Goal: Transaction & Acquisition: Complete application form

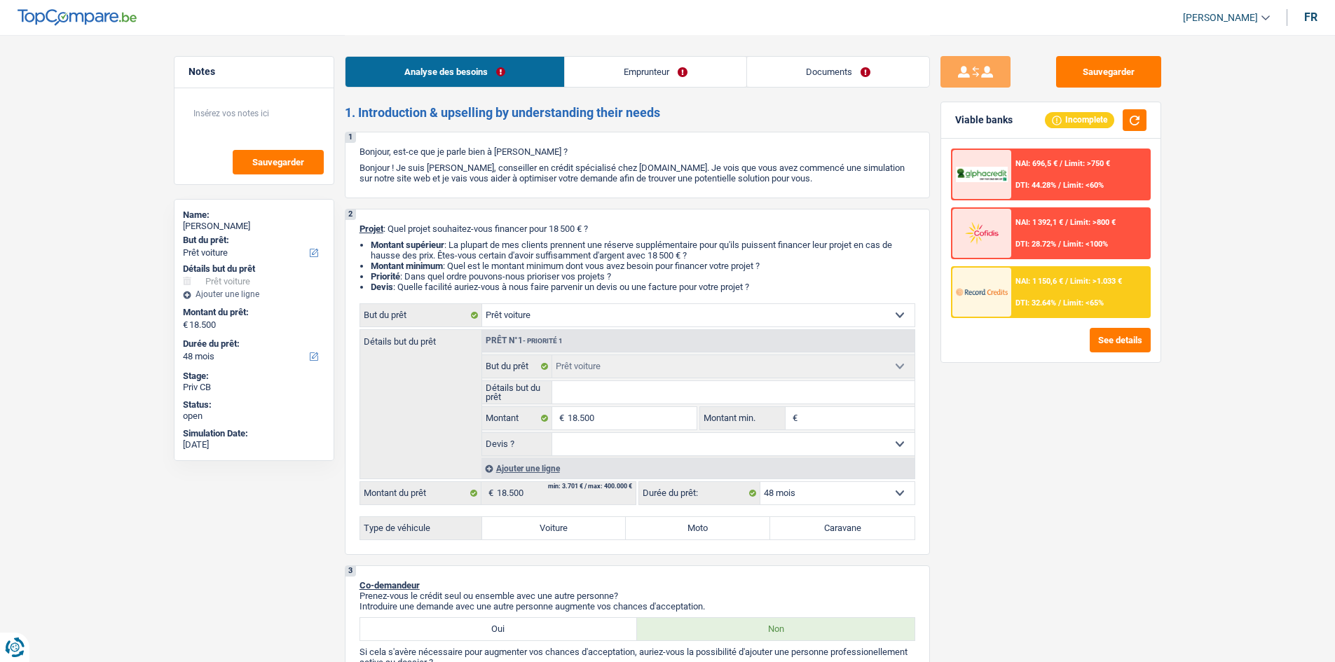
select select "car"
select select "48"
select select "car"
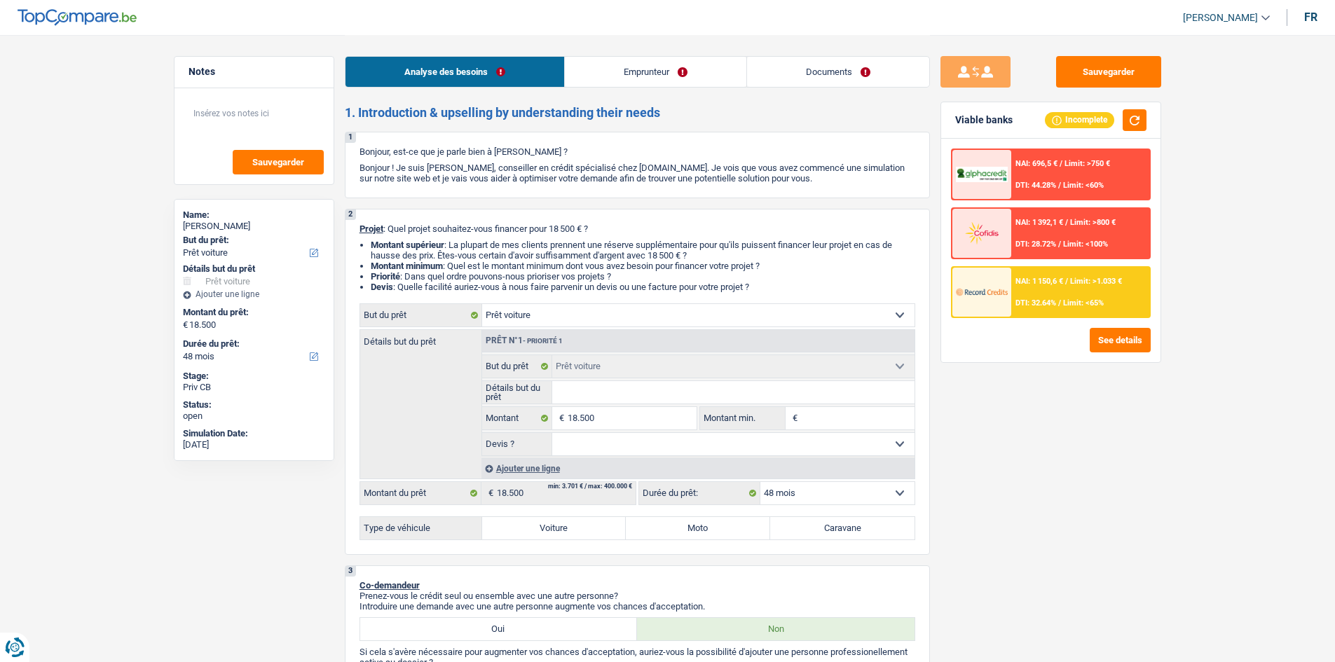
select select "48"
select select "worker"
select select "netSalary"
select select "mealVouchers"
select select "ownerWithoutMortgage"
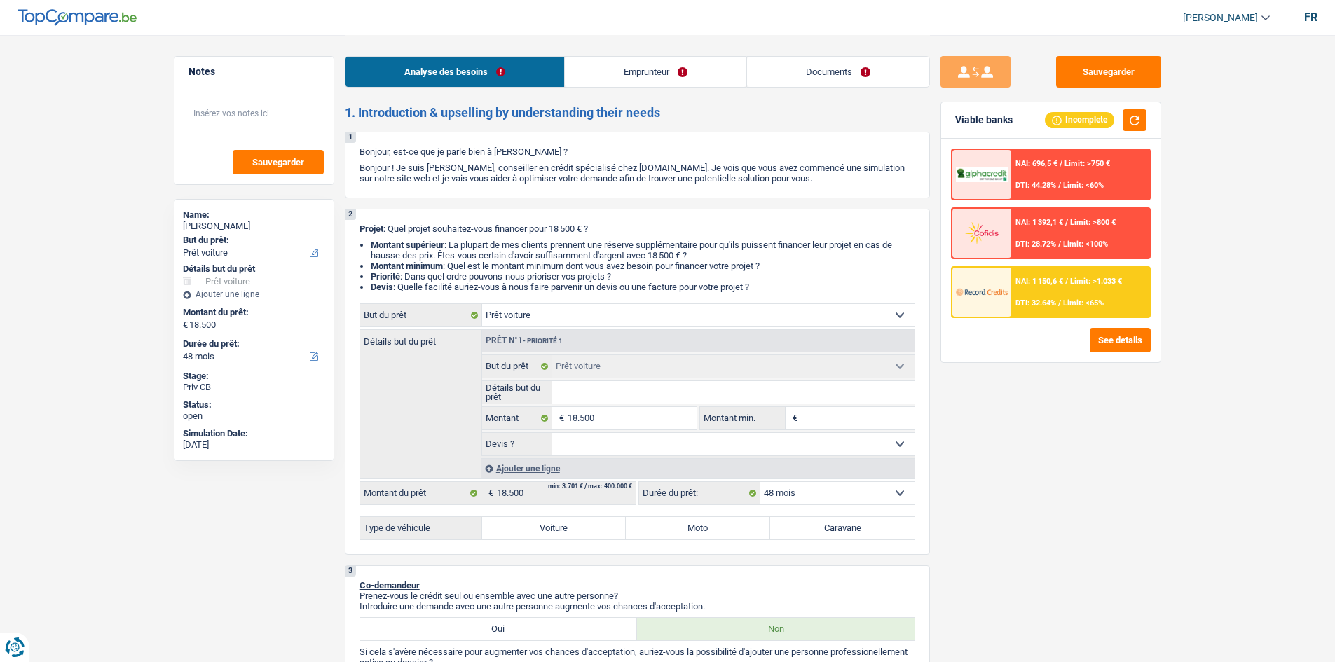
select select "cardOrCredit"
select select "car"
select select "48"
click at [559, 527] on label "Voiture" at bounding box center [554, 528] width 144 height 22
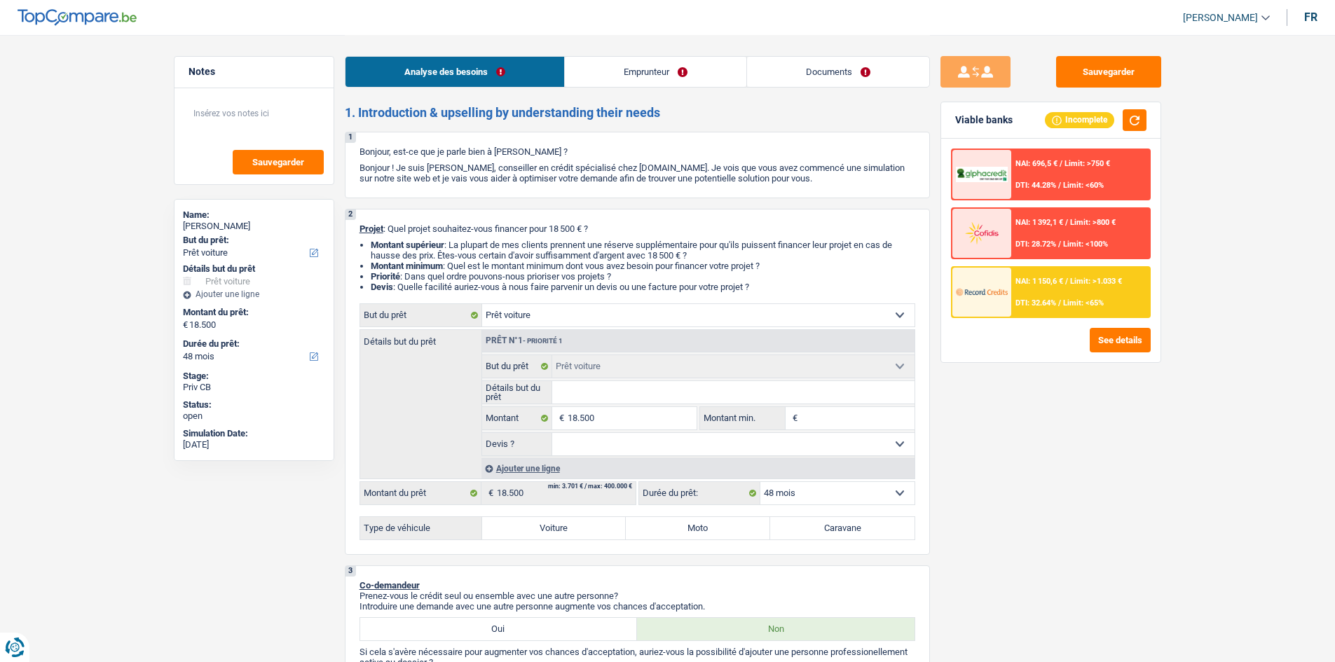
click at [559, 527] on input "Voiture" at bounding box center [554, 528] width 144 height 22
radio input "true"
select select "60"
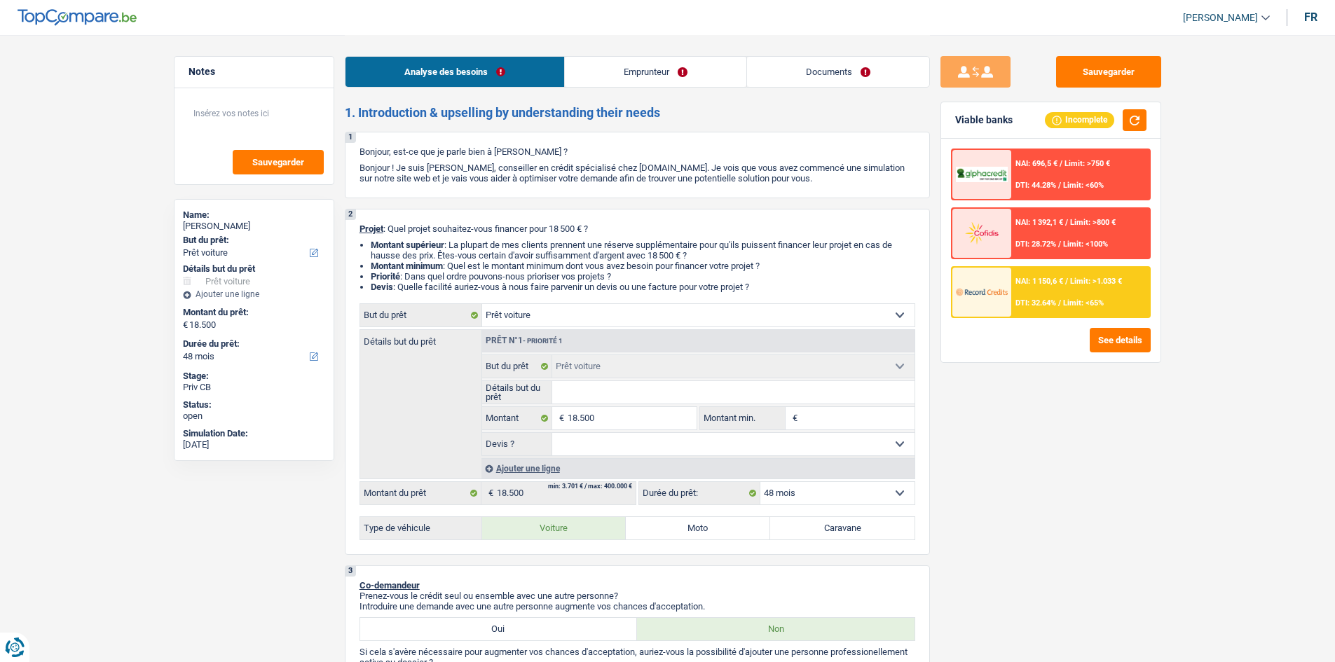
radio input "true"
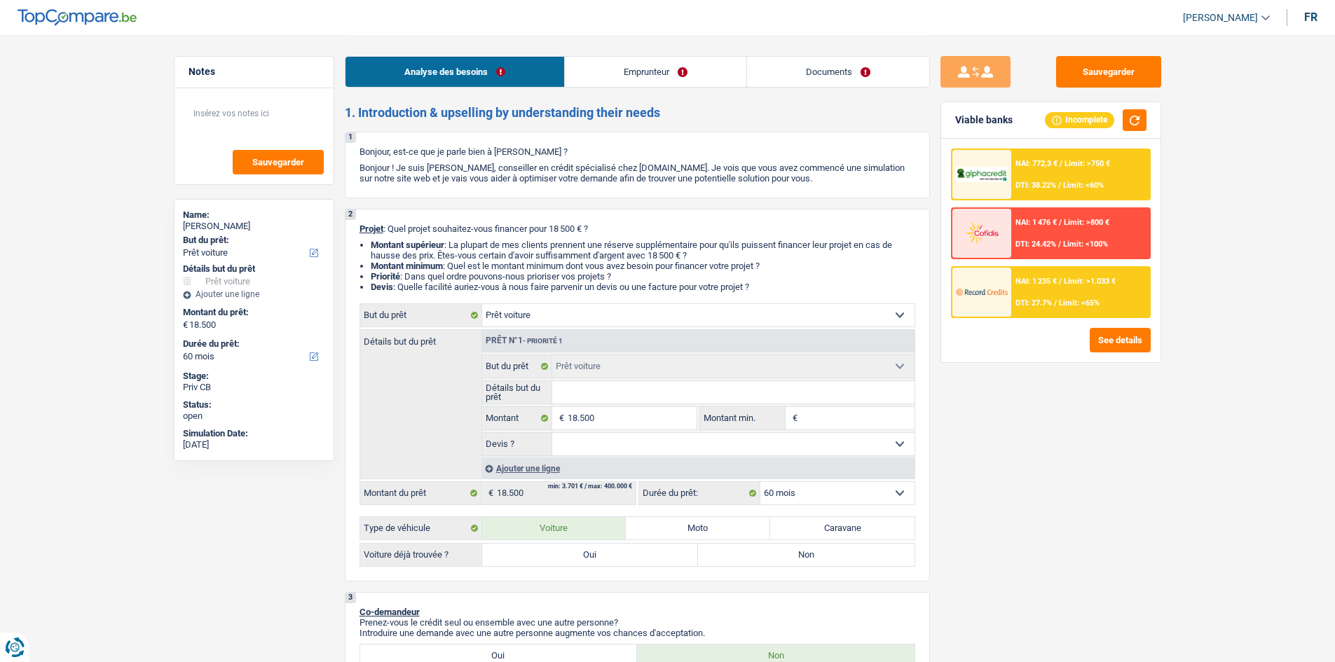
click at [776, 563] on label "Non" at bounding box center [806, 555] width 217 height 22
click at [776, 563] on input "Non" at bounding box center [806, 555] width 217 height 22
radio input "true"
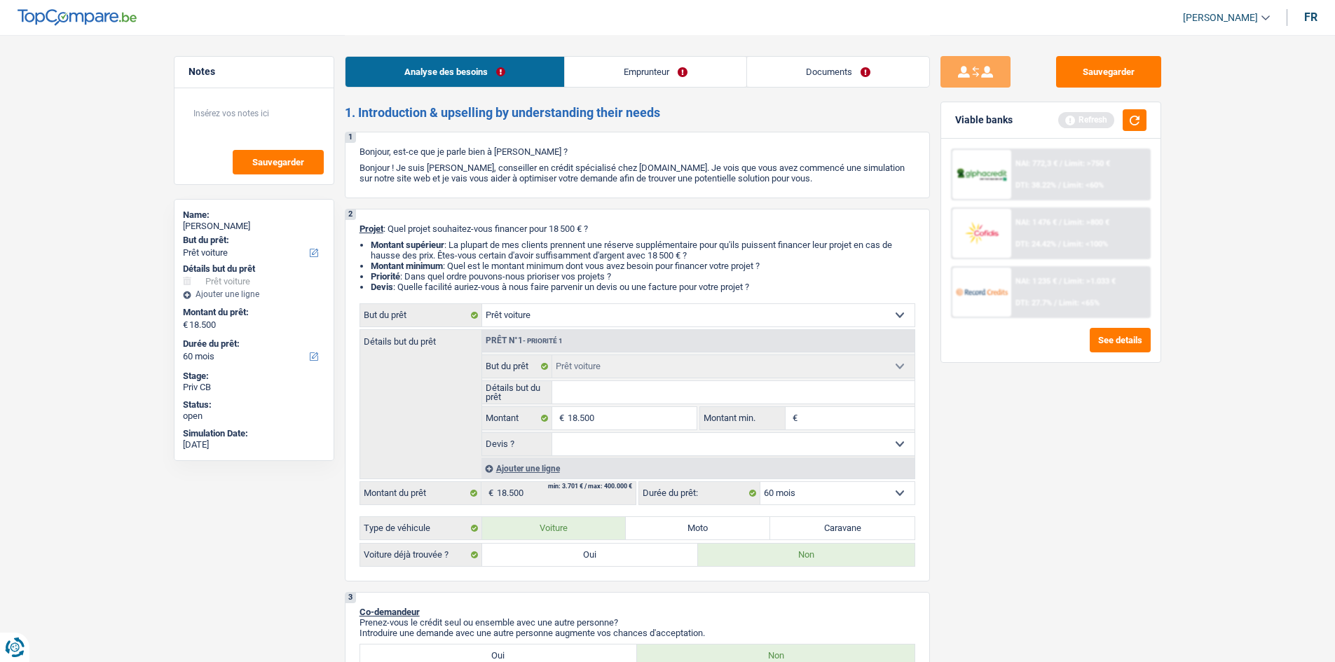
click at [631, 399] on input "Détails but du prêt" at bounding box center [733, 392] width 362 height 22
type input "F"
type input "Fo"
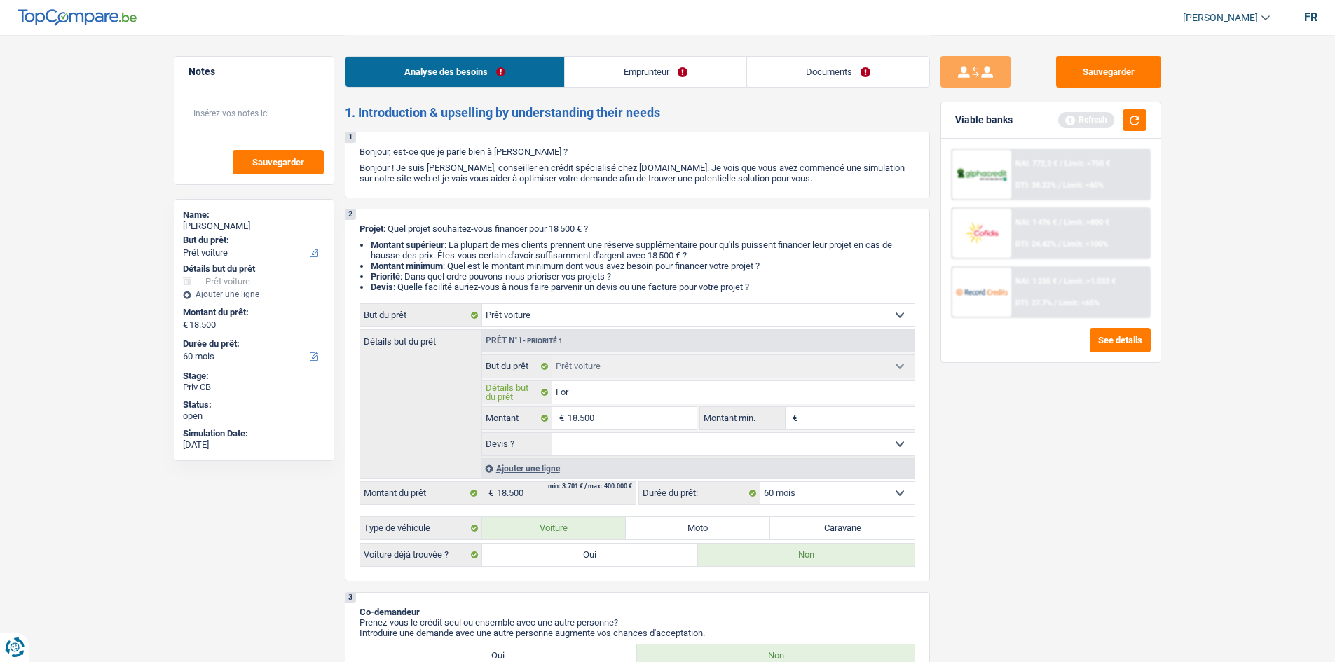
type input "Ford"
type input "Ford P"
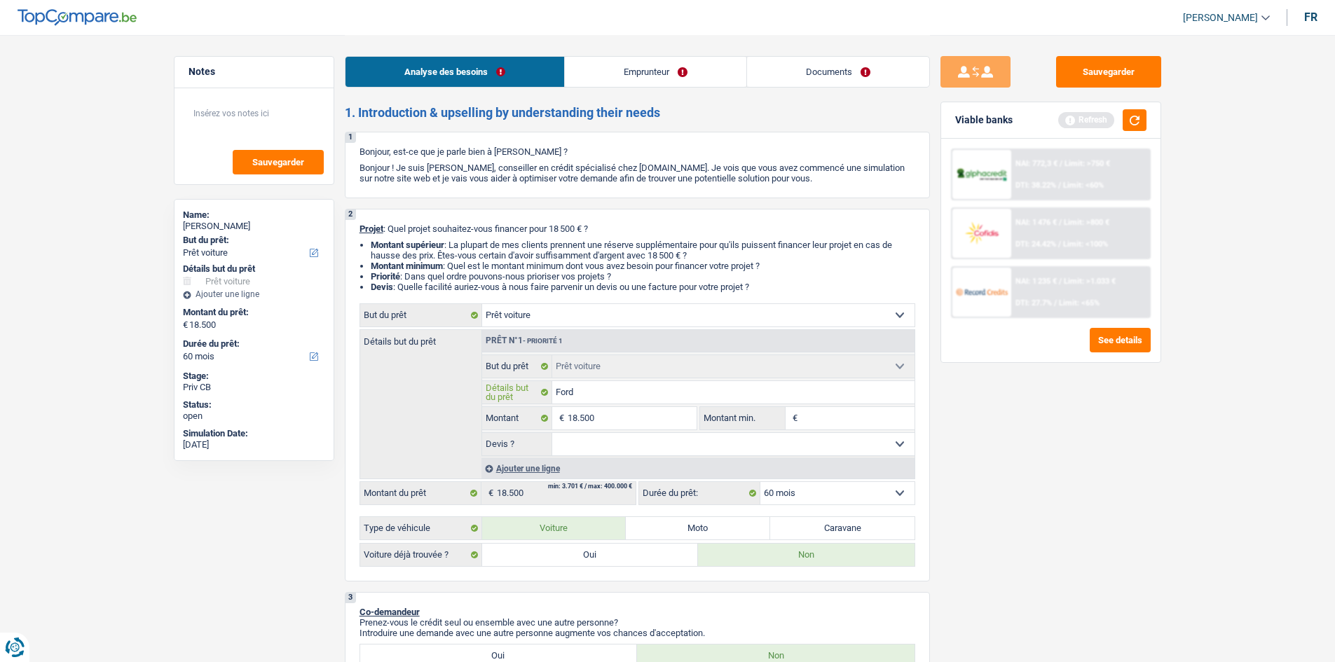
type input "Ford P"
type input "Ford Pu"
type input "Ford Pum"
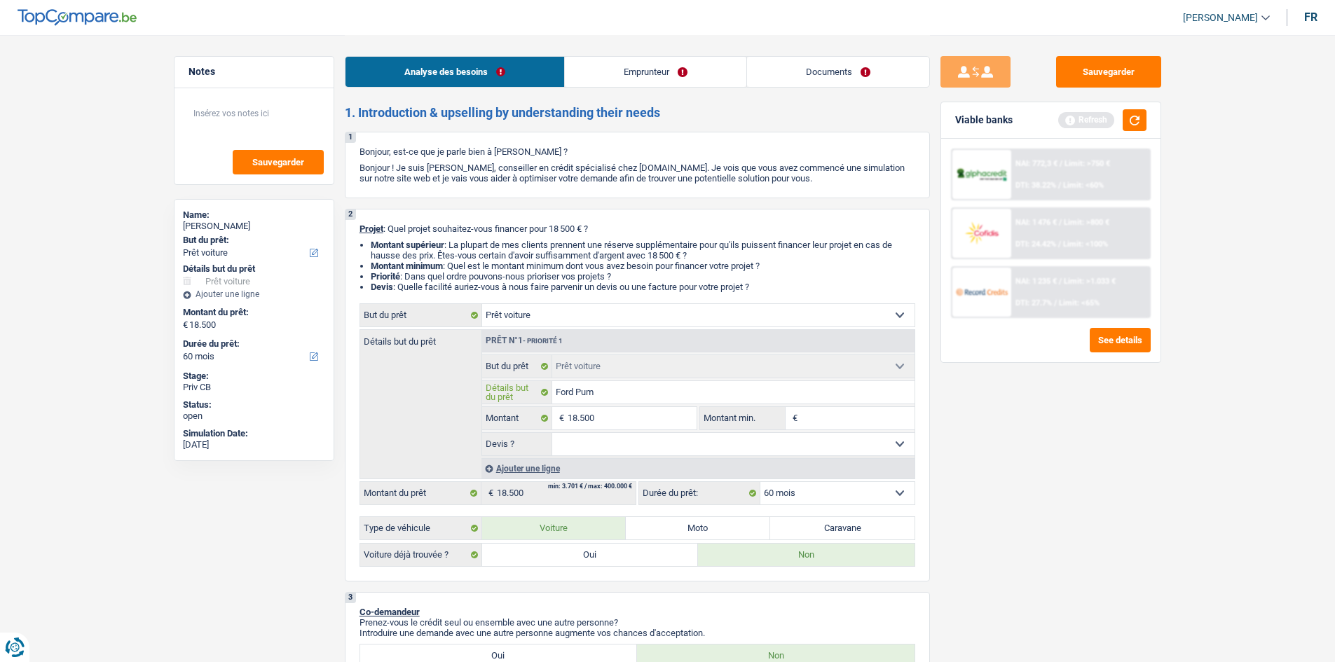
type input "Ford Puma"
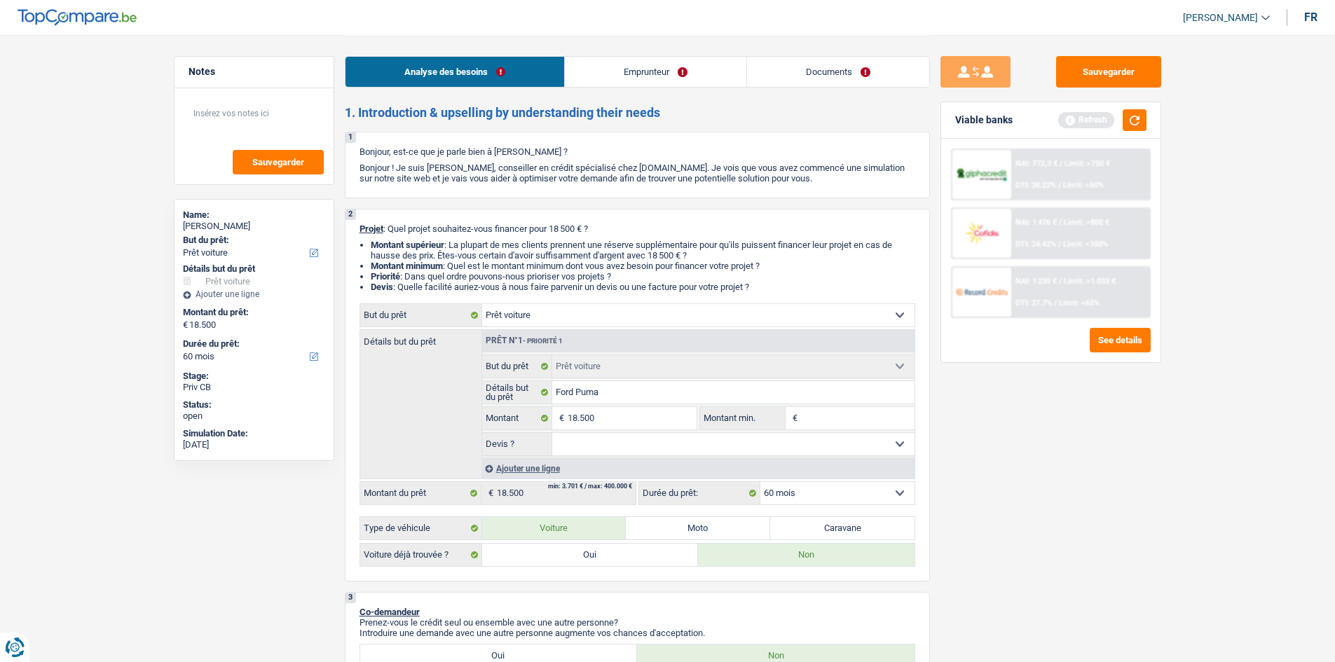
click at [660, 441] on select "Oui Non Non répondu Sélectionner une option" at bounding box center [733, 444] width 362 height 22
select select "false"
click at [552, 433] on select "Oui Non Non répondu Sélectionner une option" at bounding box center [733, 444] width 362 height 22
select select "false"
click at [831, 418] on input "Montant min." at bounding box center [858, 418] width 114 height 22
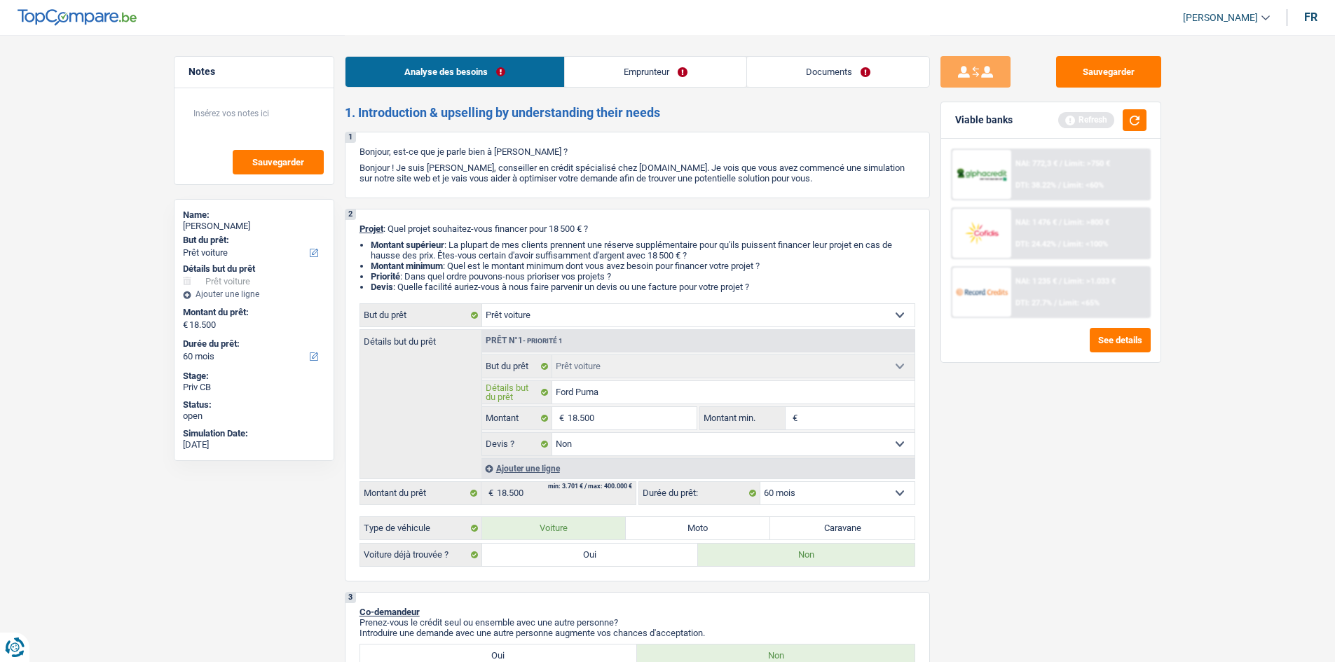
click at [699, 390] on input "Ford Puma" at bounding box center [733, 392] width 362 height 22
type input "Ford Puma 2"
type input "Ford Puma 20"
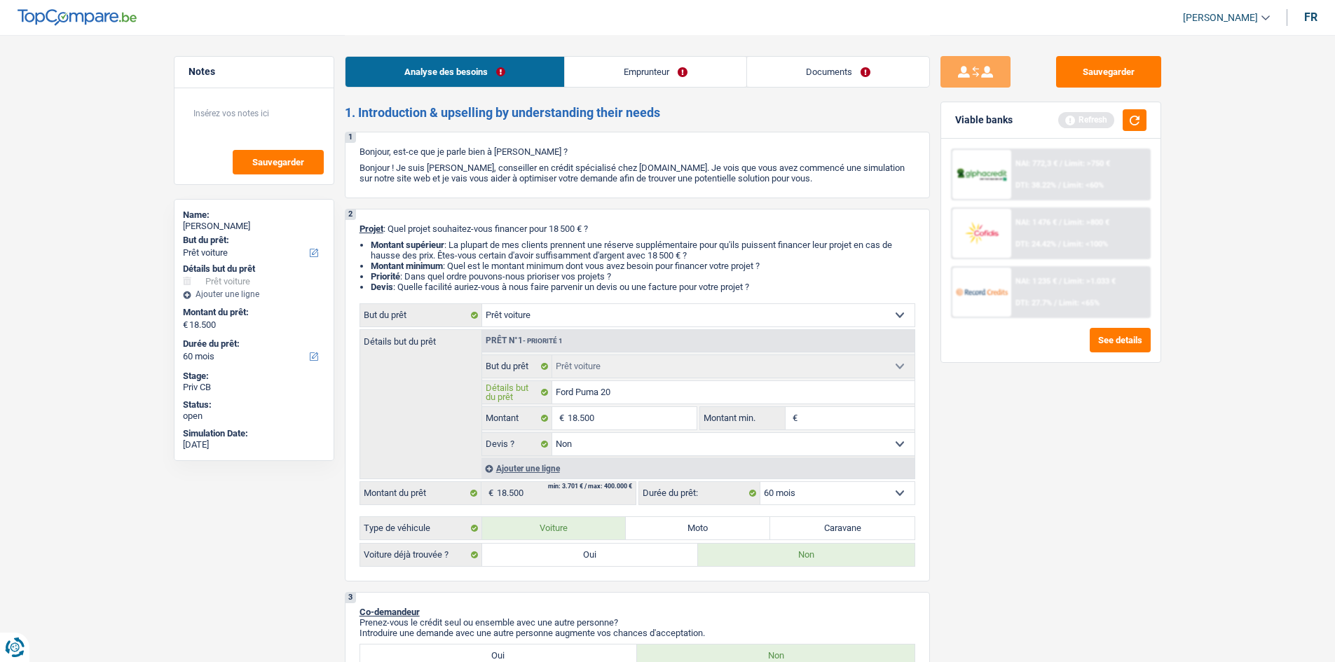
type input "Ford Puma 202"
type input "Ford Puma 2023"
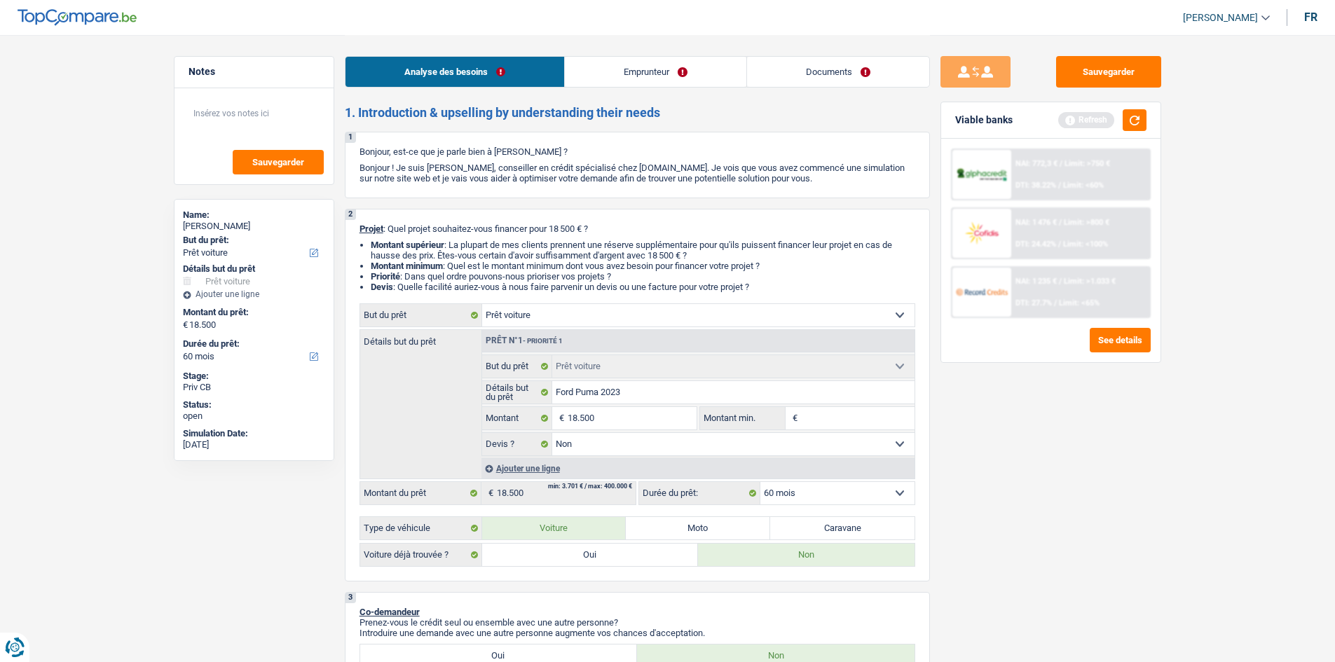
click at [807, 412] on input "Montant min." at bounding box center [858, 418] width 114 height 22
click at [1139, 121] on button "button" at bounding box center [1135, 120] width 24 height 22
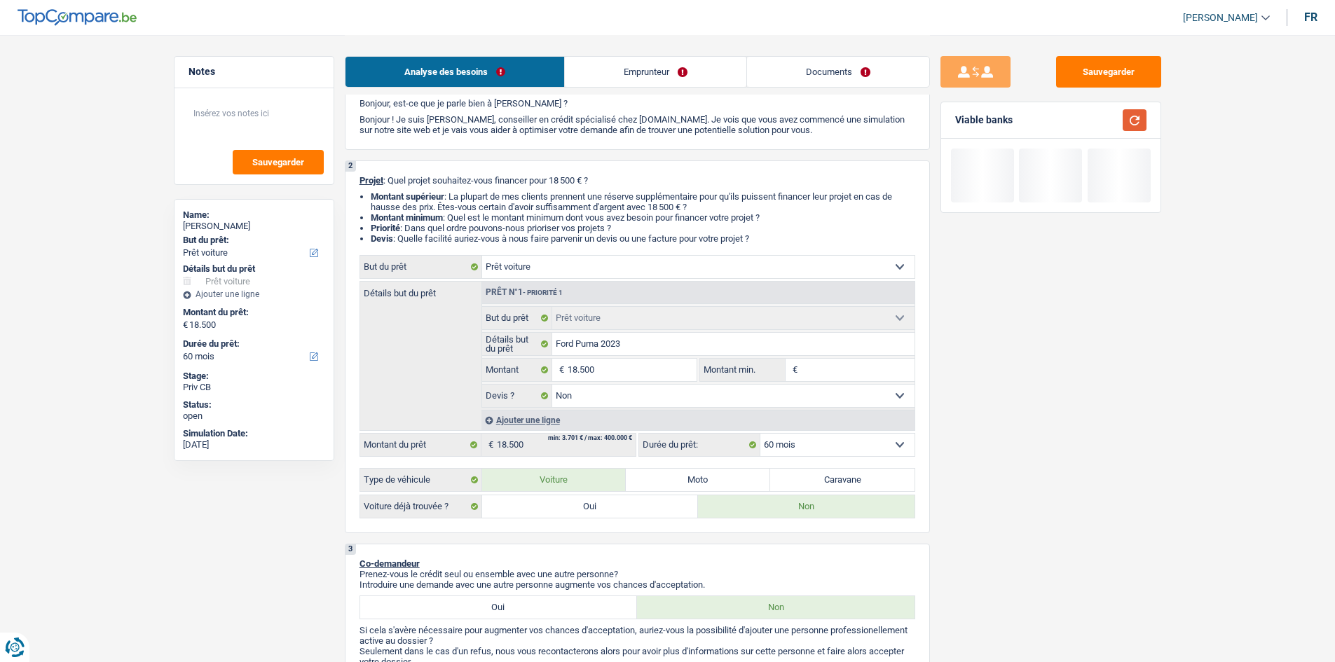
scroll to position [70, 0]
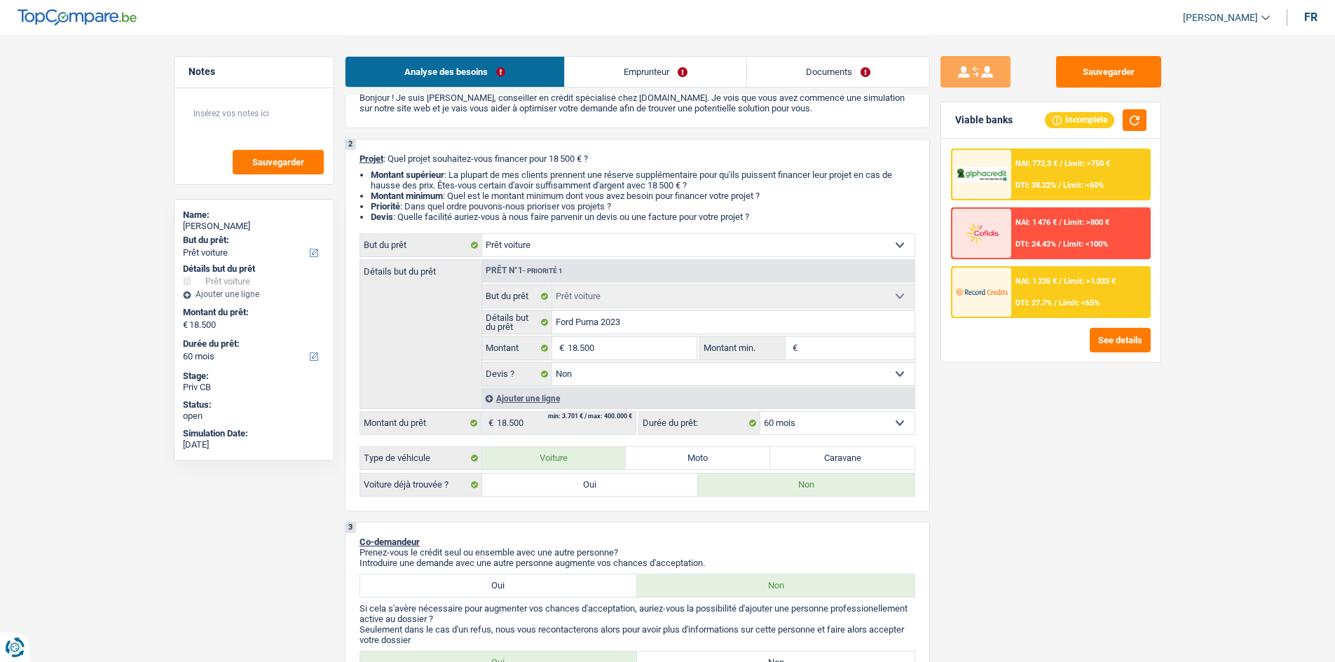
click at [821, 347] on input "Montant min." at bounding box center [858, 348] width 114 height 22
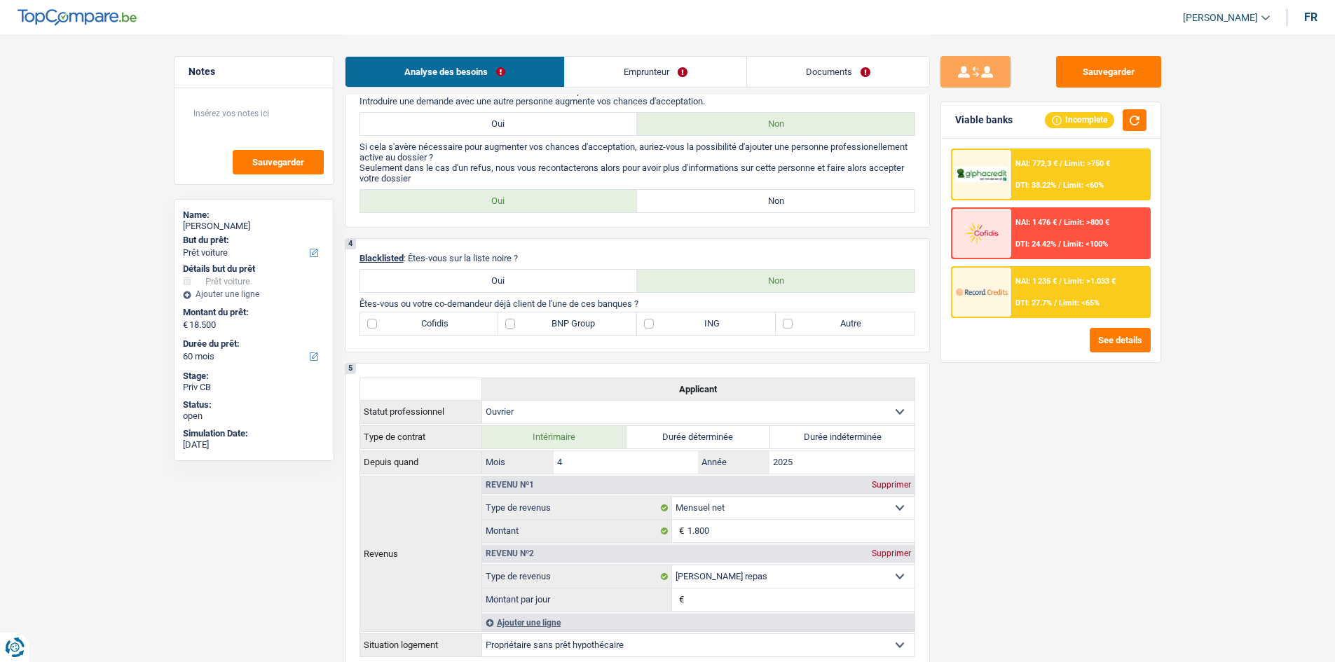
scroll to position [420, 0]
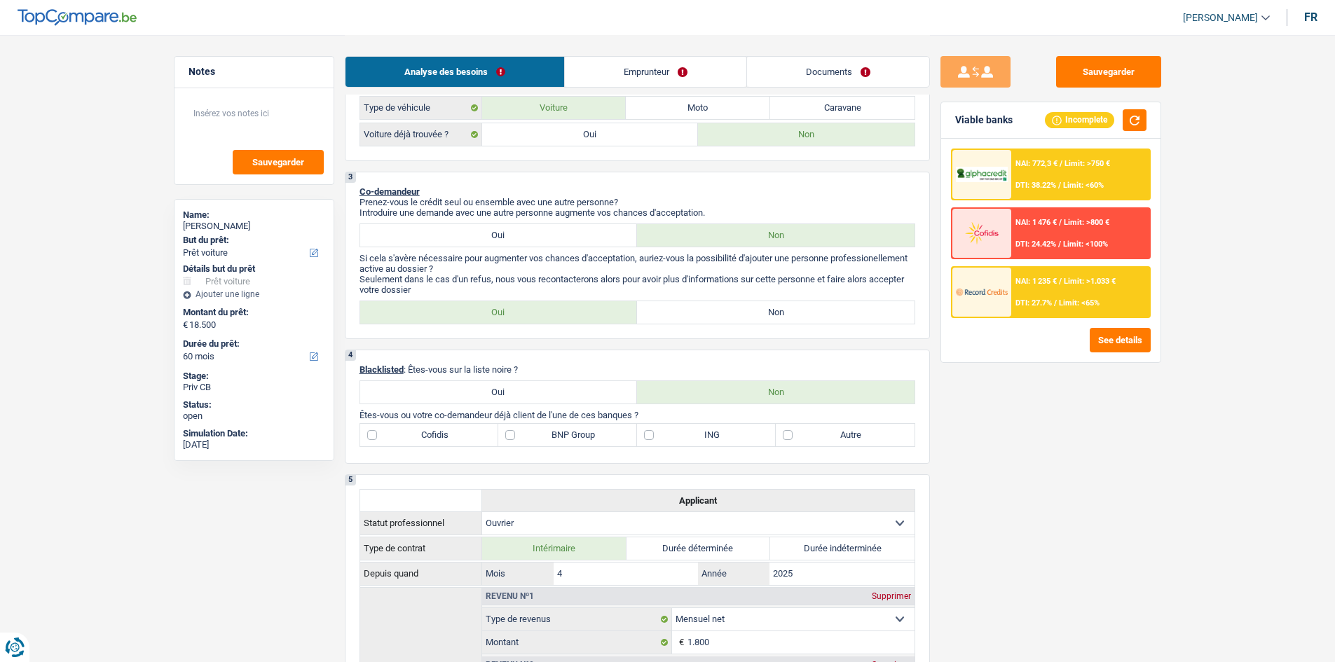
click at [741, 314] on label "Non" at bounding box center [775, 312] width 277 height 22
click at [741, 314] on input "Non" at bounding box center [775, 312] width 277 height 22
radio input "true"
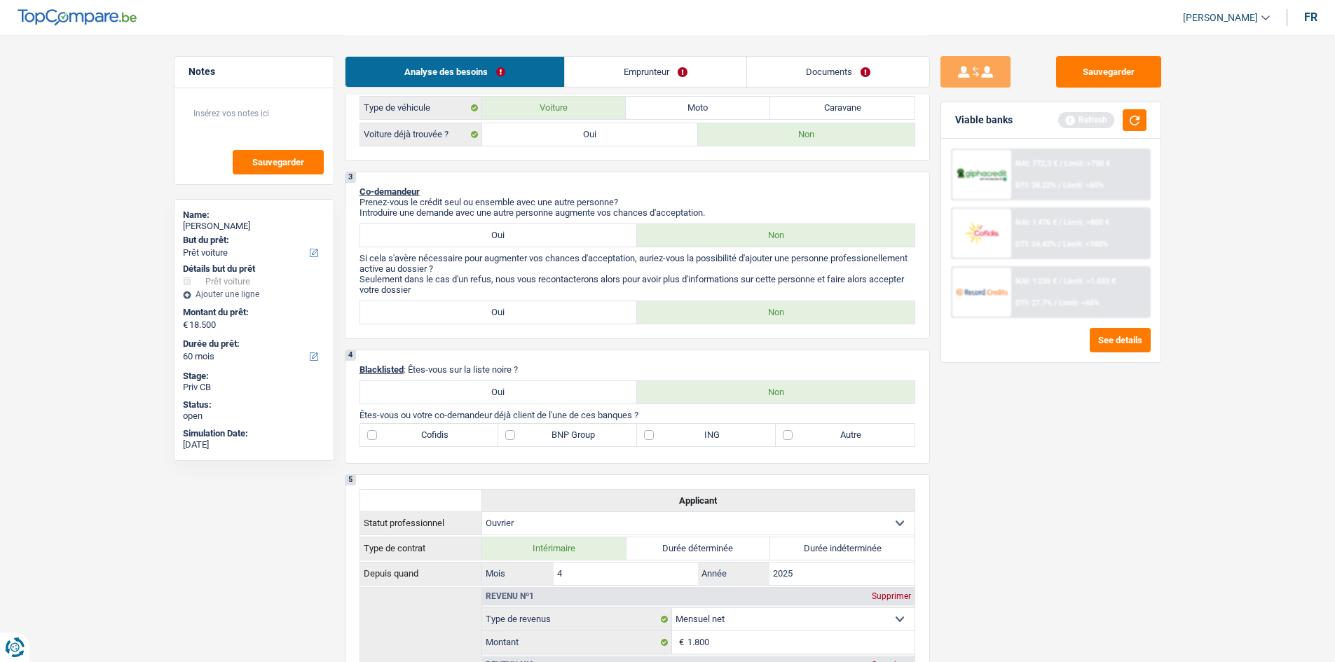
click at [657, 437] on label "ING" at bounding box center [706, 435] width 139 height 22
click at [657, 437] on input "ING" at bounding box center [706, 435] width 139 height 22
checkbox input "true"
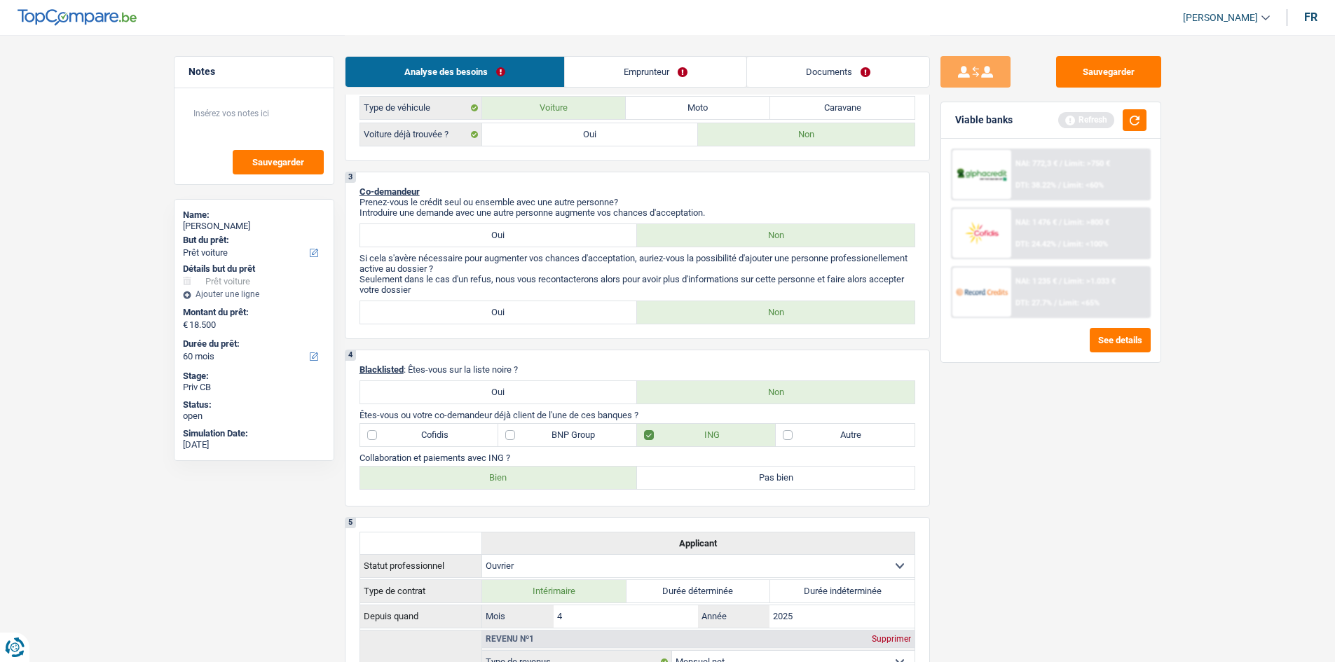
click at [523, 479] on label "Bien" at bounding box center [498, 478] width 277 height 22
click at [523, 479] on input "Bien" at bounding box center [498, 478] width 277 height 22
radio input "true"
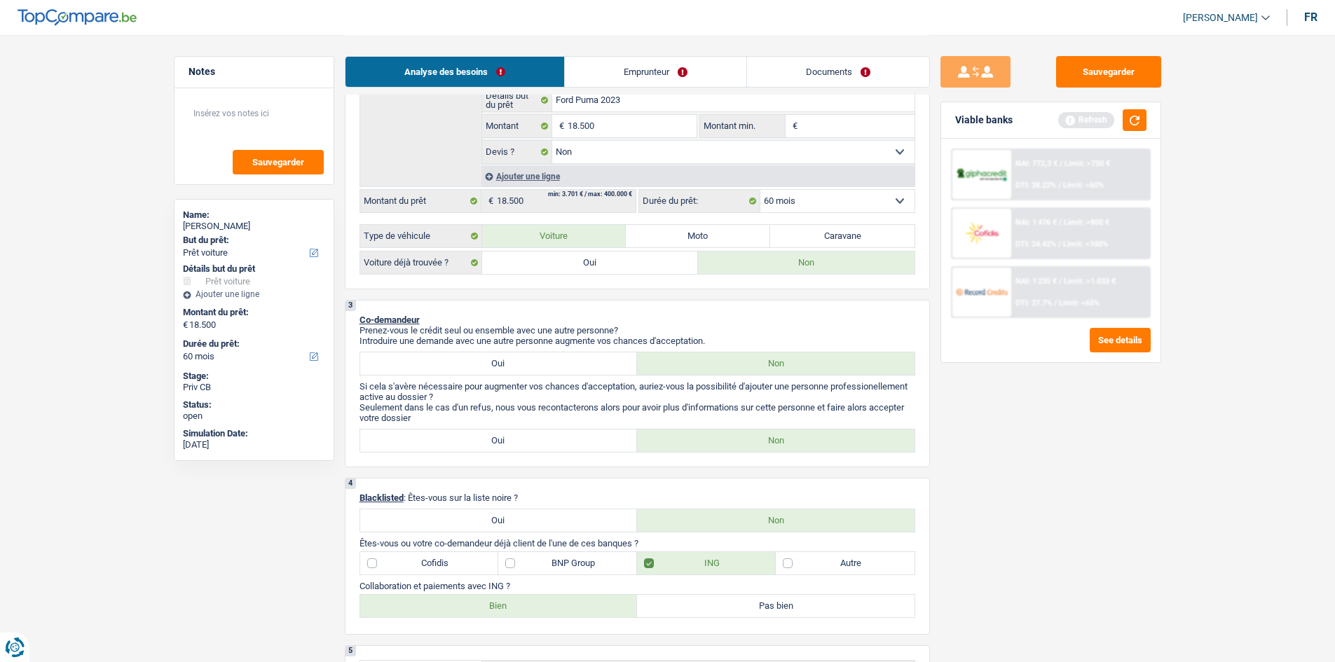
scroll to position [280, 0]
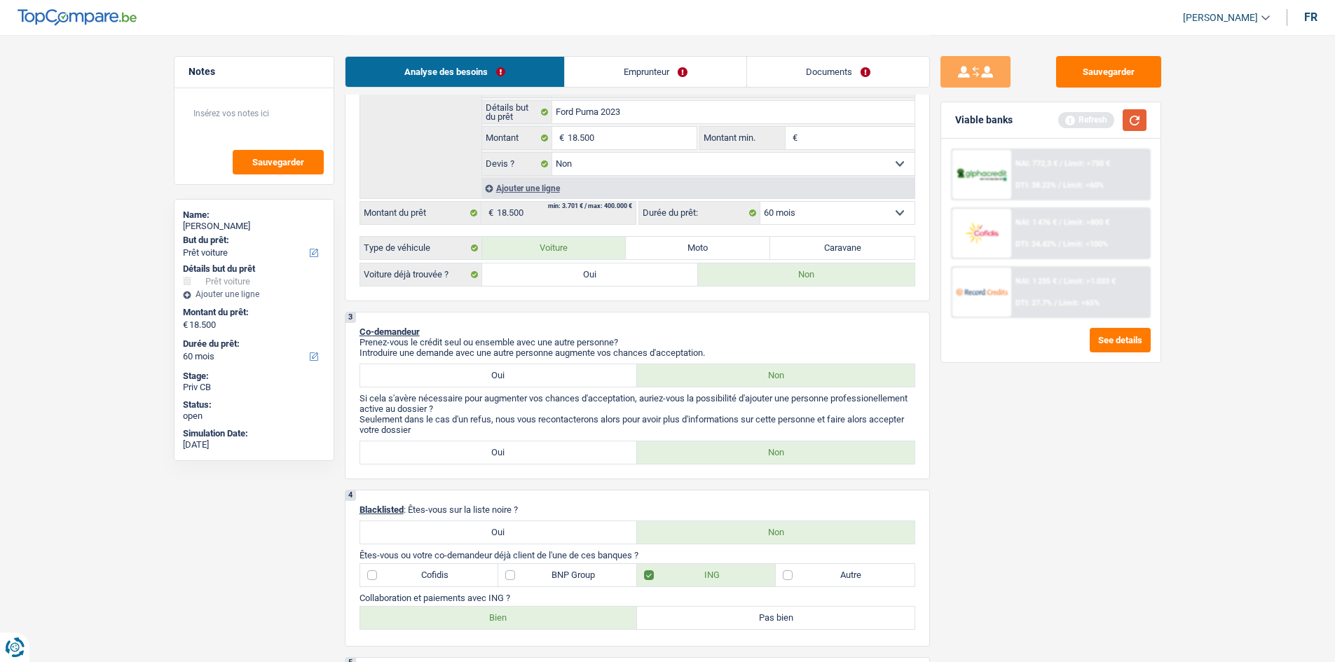
click at [1142, 121] on button "button" at bounding box center [1135, 120] width 24 height 22
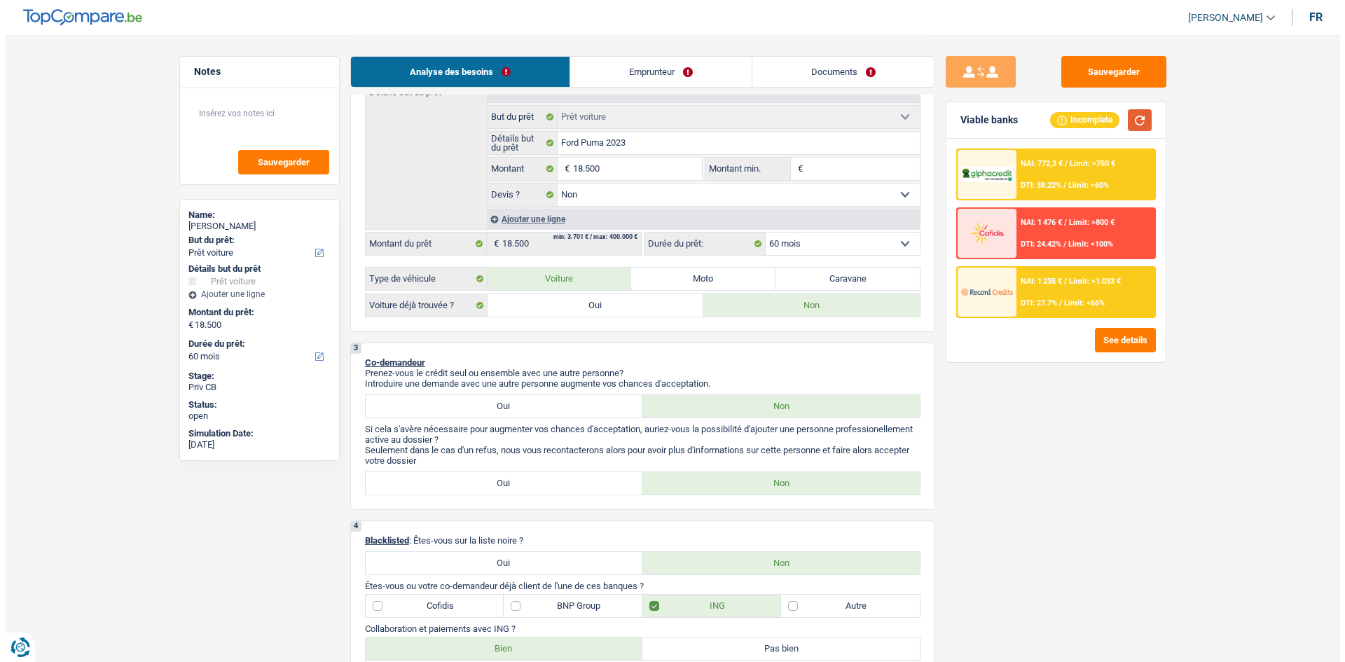
scroll to position [0, 0]
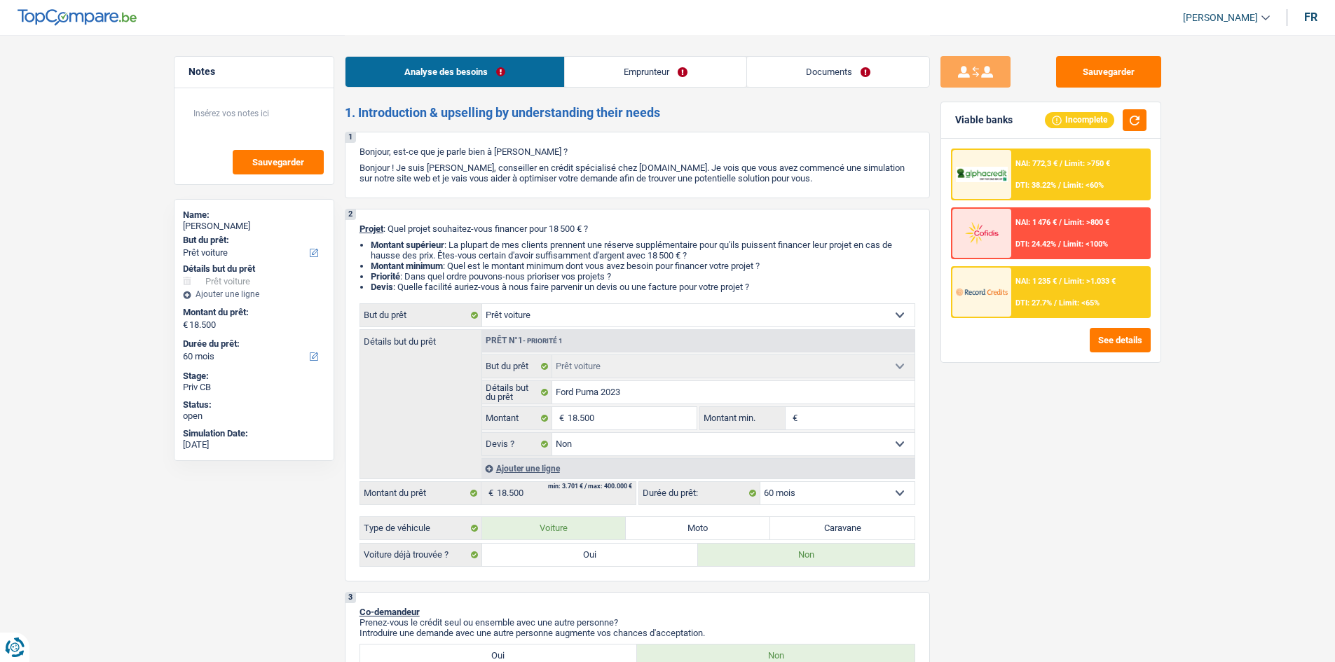
click at [668, 77] on link "Emprunteur" at bounding box center [655, 72] width 181 height 30
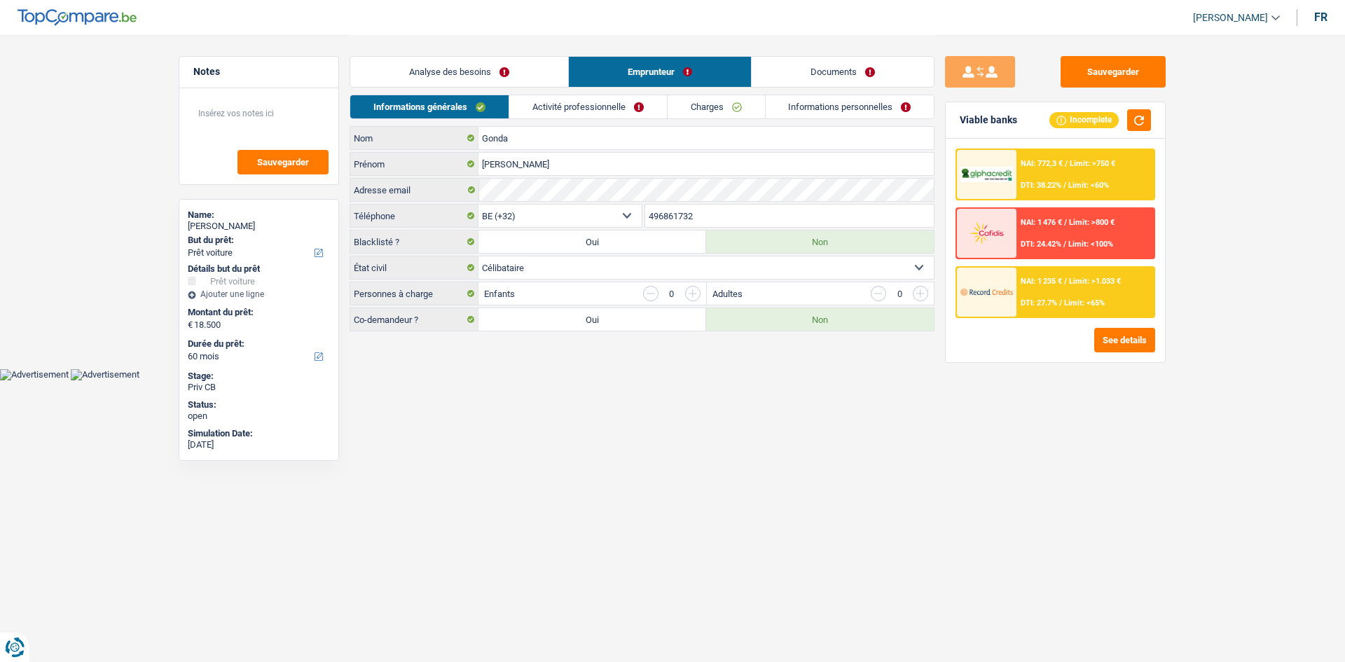
click at [622, 104] on link "Activité professionnelle" at bounding box center [588, 106] width 158 height 23
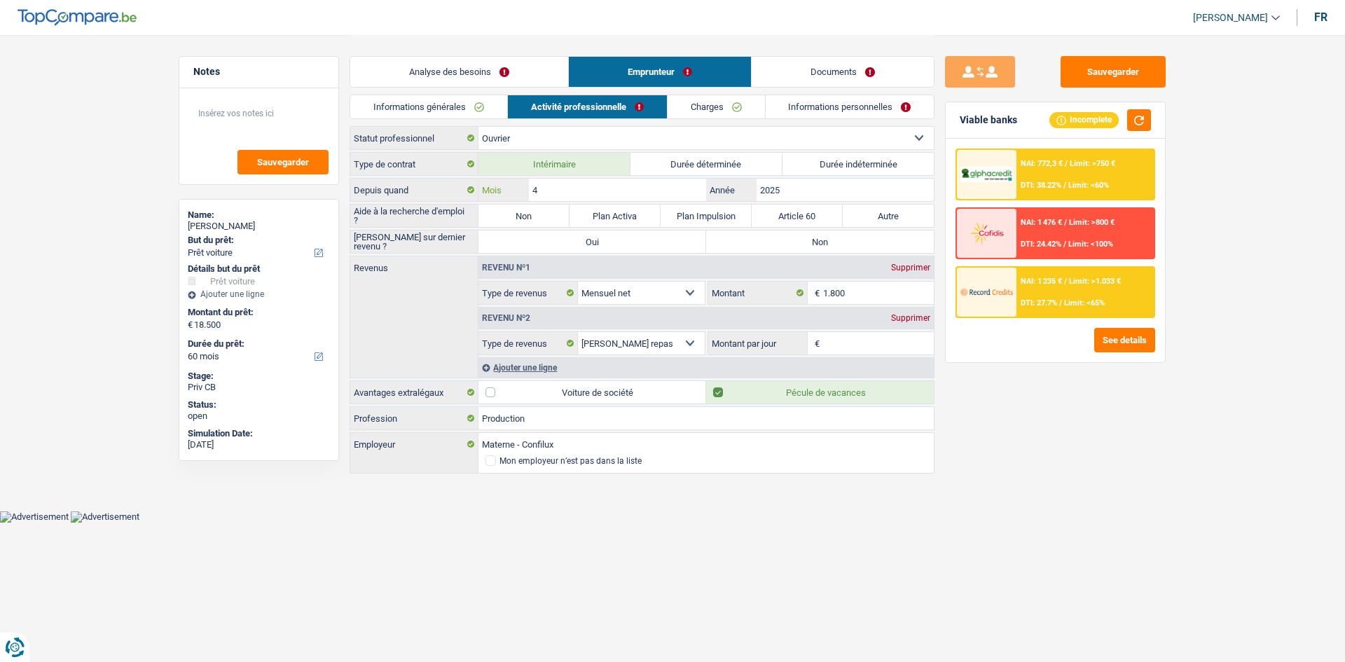
click at [583, 182] on input "4" at bounding box center [617, 190] width 177 height 22
click at [793, 182] on input "2025" at bounding box center [845, 190] width 177 height 22
click at [594, 193] on input "4" at bounding box center [617, 190] width 177 height 22
click at [800, 189] on input "2025" at bounding box center [845, 190] width 177 height 22
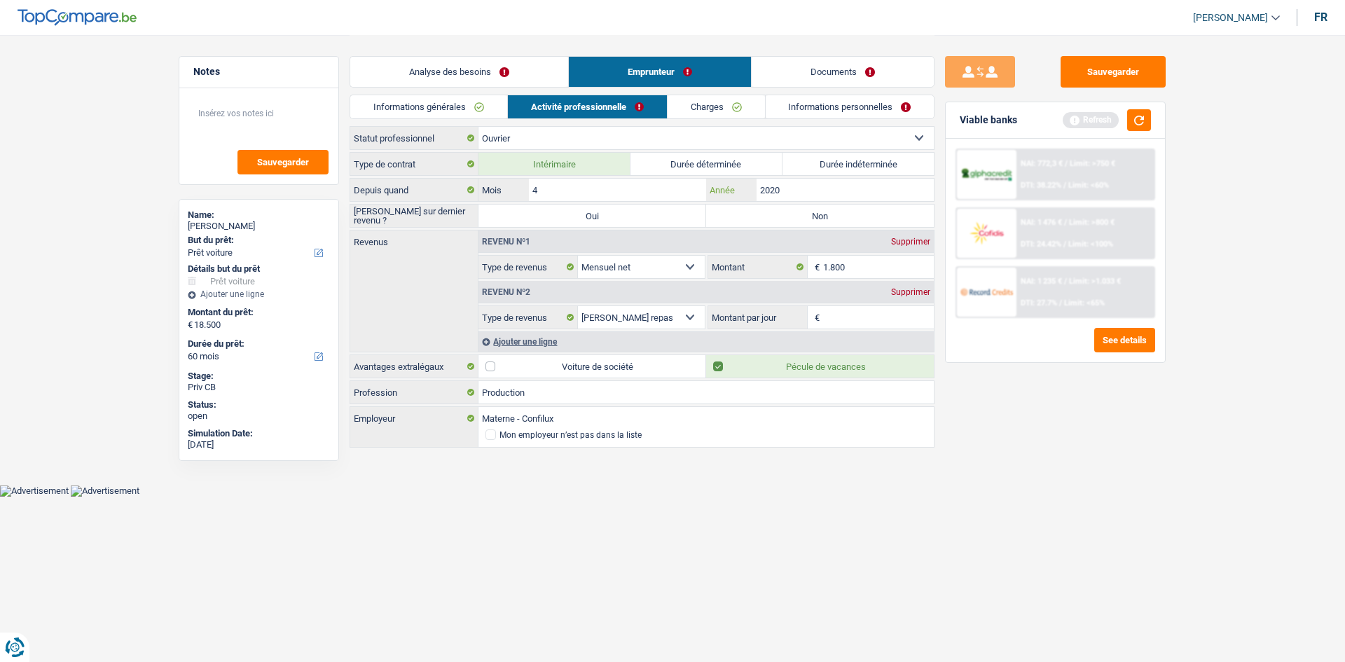
type input "2020"
click at [747, 216] on label "Non" at bounding box center [820, 216] width 228 height 22
click at [747, 216] on input "Non" at bounding box center [820, 216] width 228 height 22
radio input "true"
click at [836, 306] on fieldset "€ Montant par jour Tous les champs sont obligatoires. Veuillez fournir une répo…" at bounding box center [821, 318] width 226 height 24
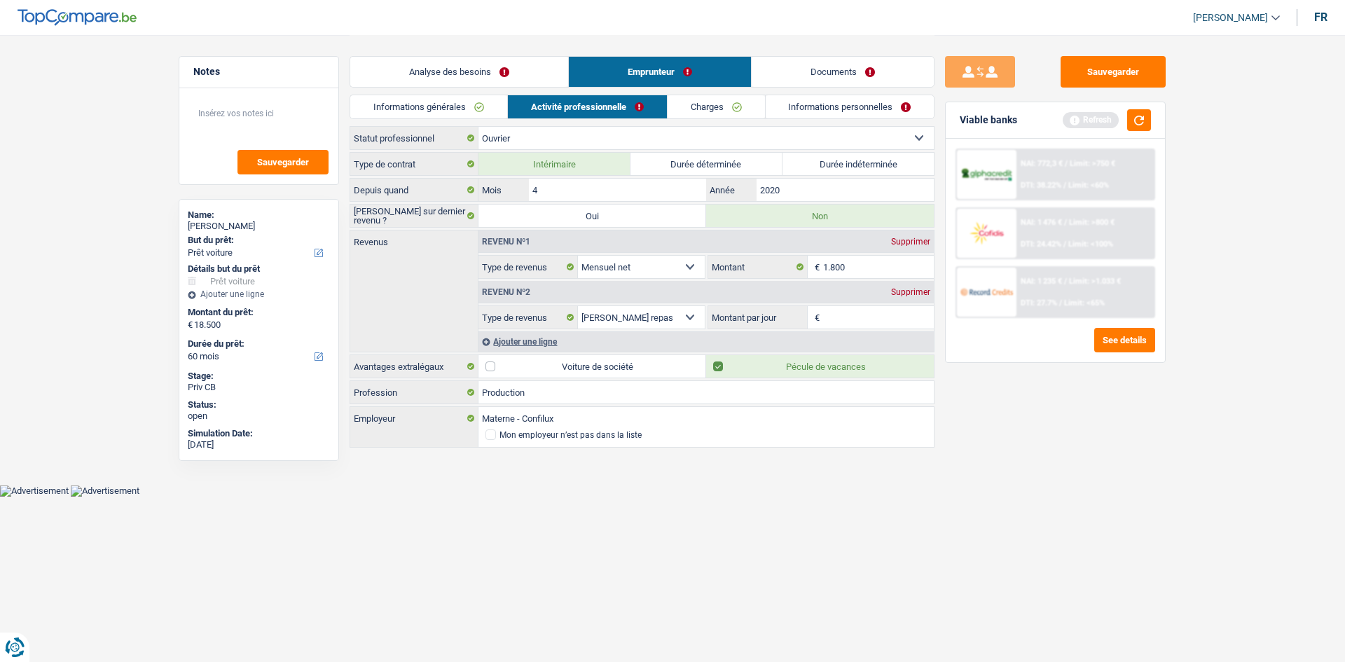
click at [835, 317] on input "Montant par jour" at bounding box center [878, 317] width 111 height 22
type input "8,0"
click at [740, 108] on link "Charges" at bounding box center [716, 106] width 97 height 23
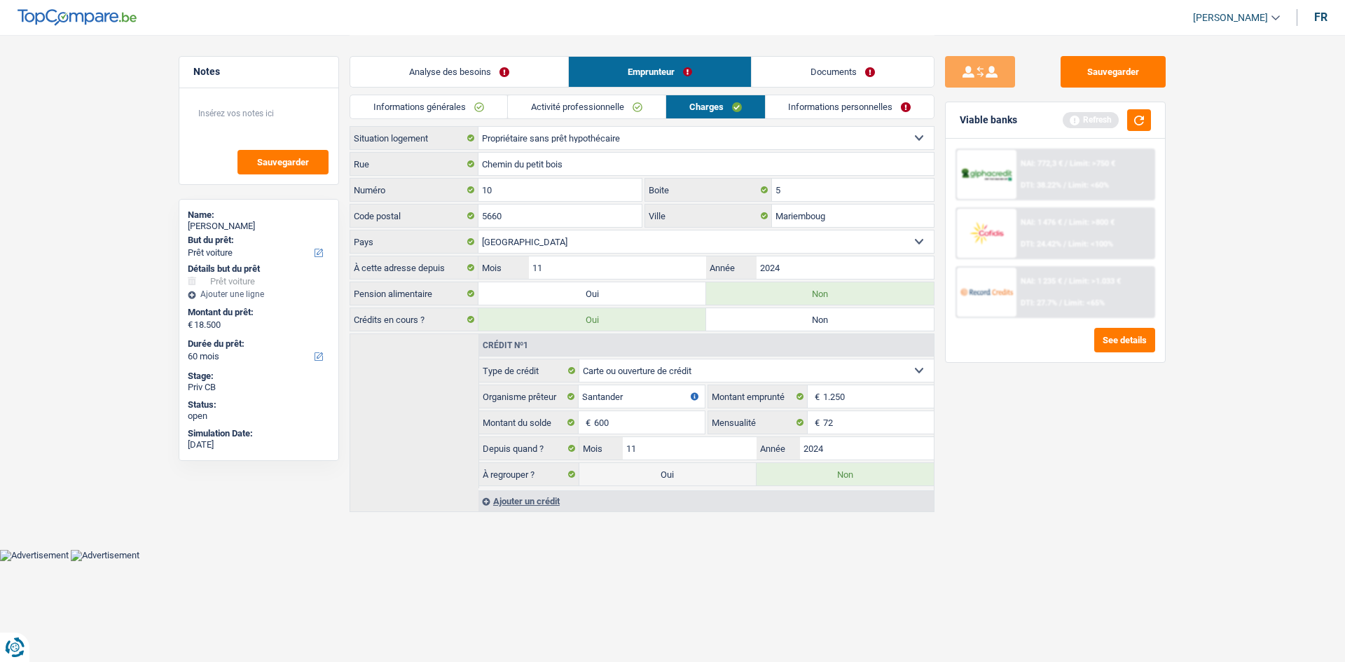
click at [803, 108] on link "Informations personnelles" at bounding box center [850, 106] width 169 height 23
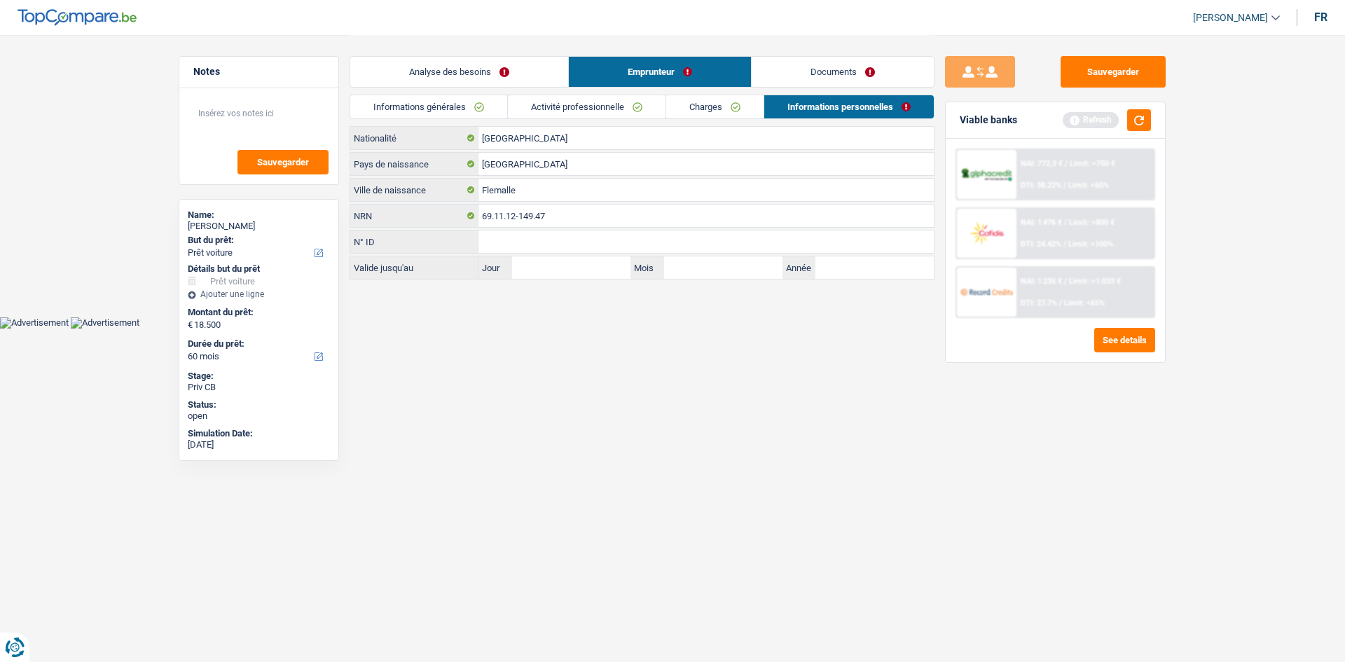
click at [713, 107] on link "Charges" at bounding box center [714, 106] width 97 height 23
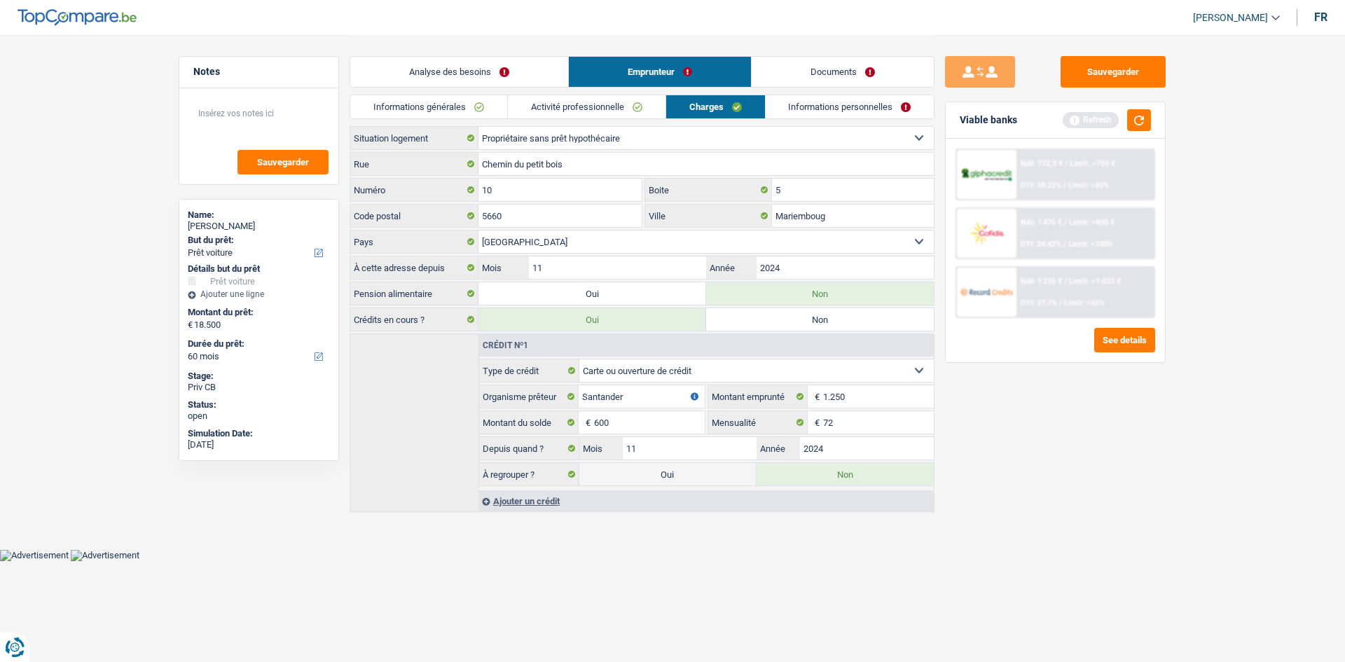
click at [779, 113] on link "Informations personnelles" at bounding box center [850, 106] width 169 height 23
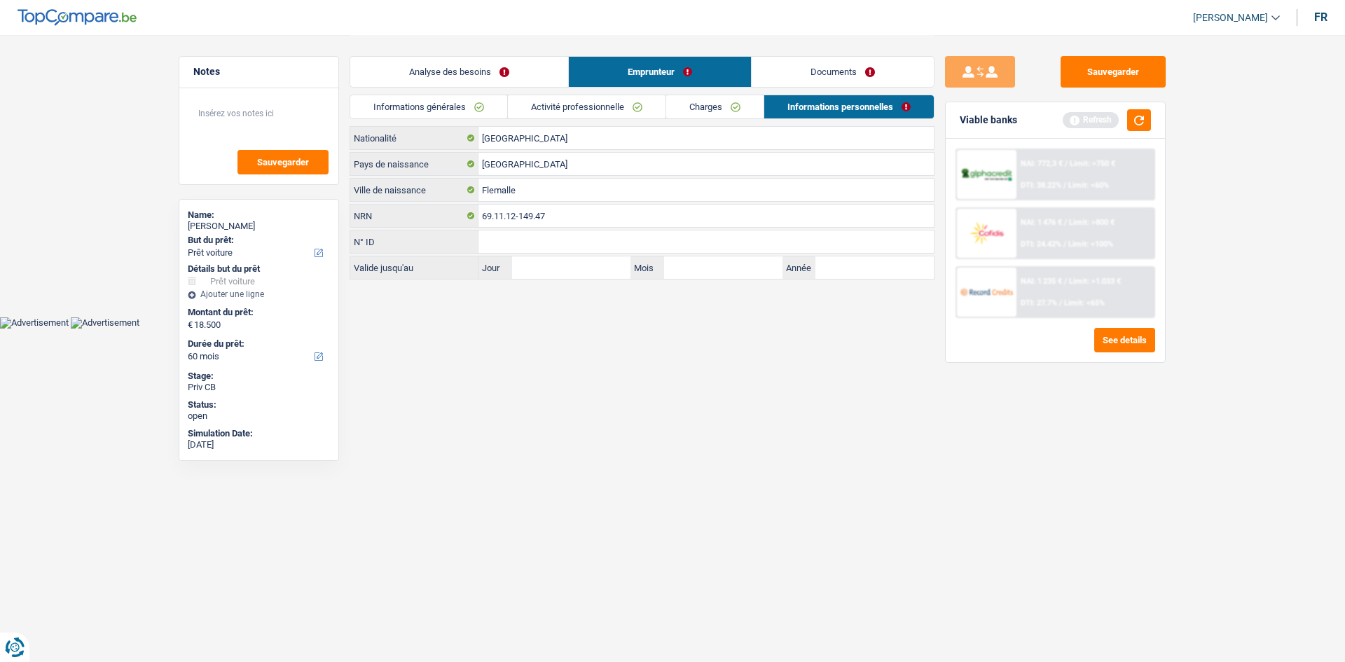
click at [497, 63] on link "Analyse des besoins" at bounding box center [459, 72] width 218 height 30
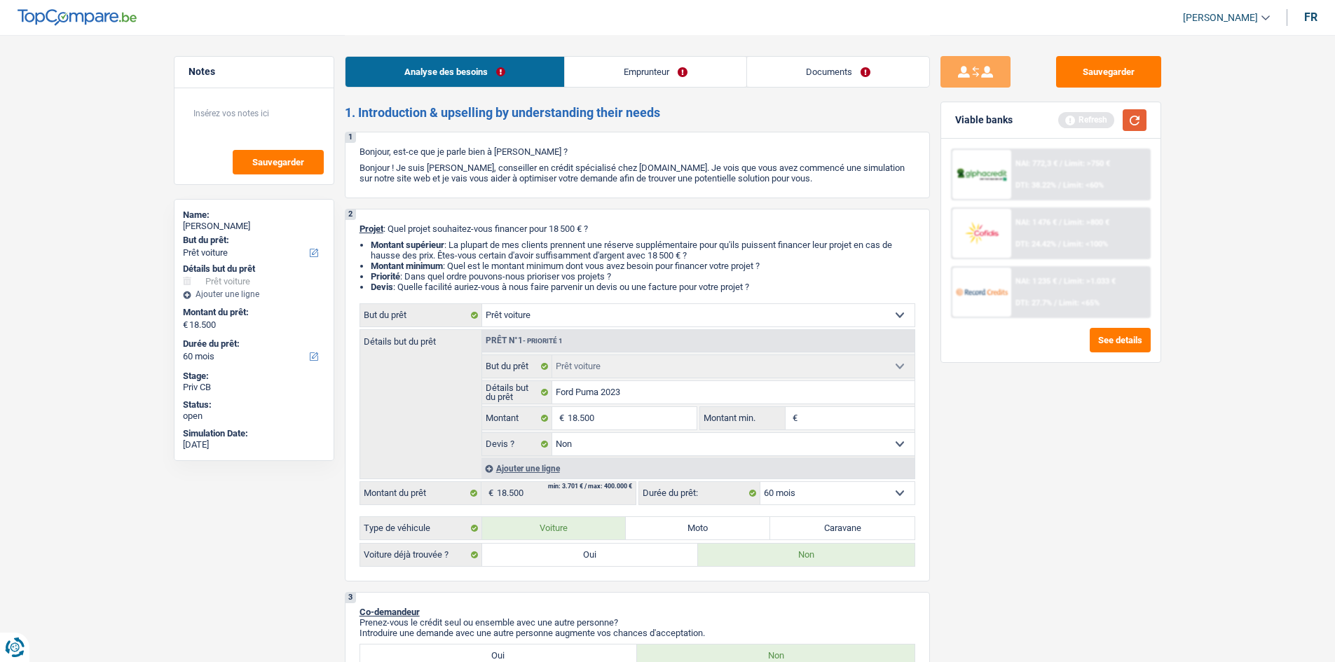
click at [1136, 118] on button "button" at bounding box center [1135, 120] width 24 height 22
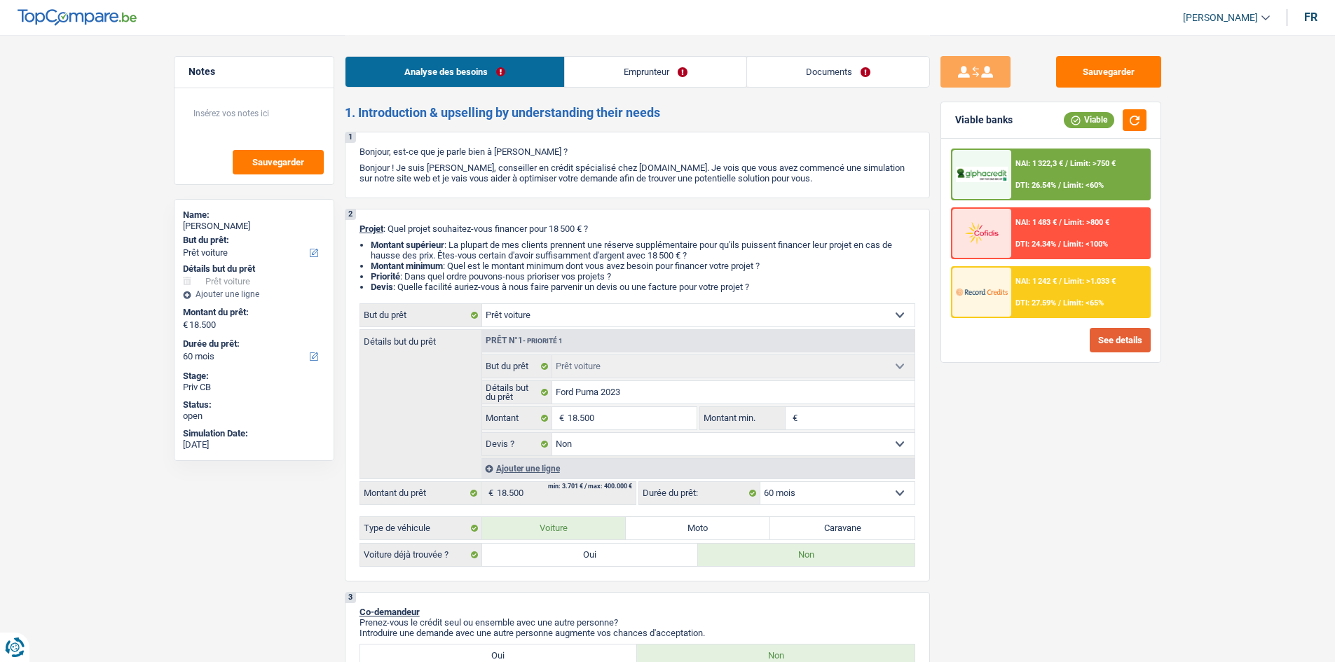
click at [1123, 342] on button "See details" at bounding box center [1120, 340] width 61 height 25
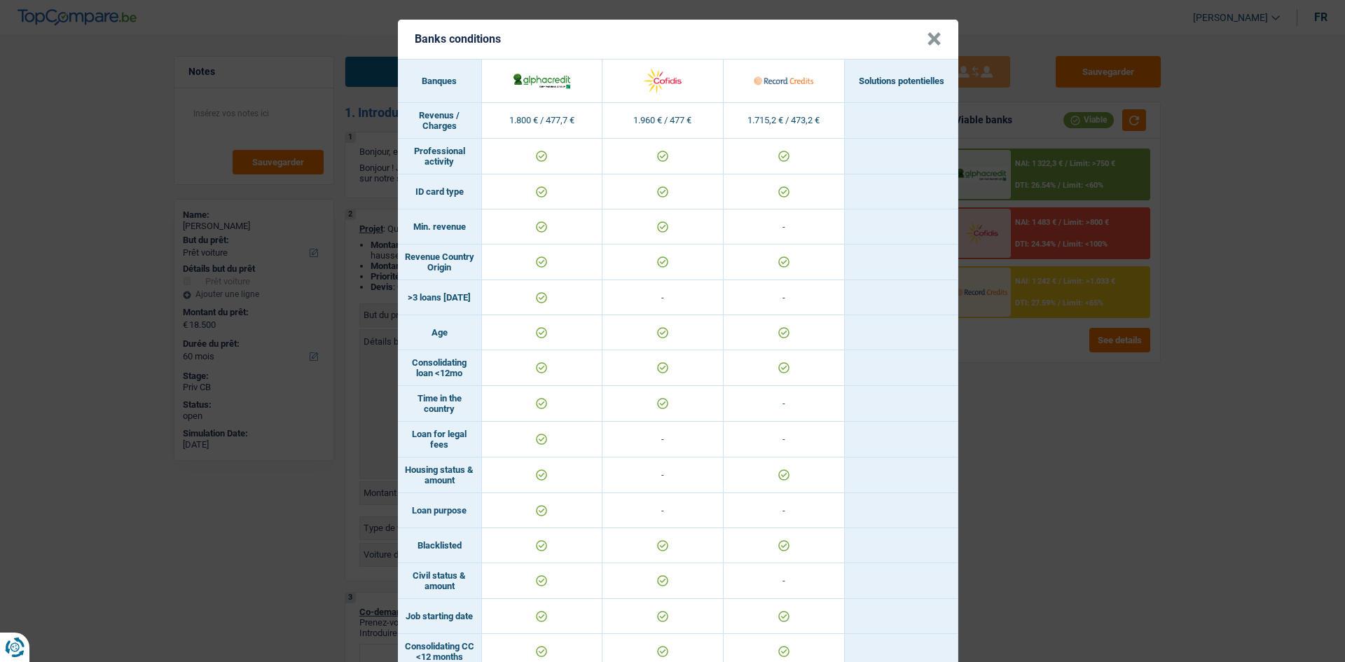
click at [1052, 424] on div "Banks conditions × Banques Solutions potentielles Revenus / Charges 1.800 € / 4…" at bounding box center [672, 331] width 1345 height 662
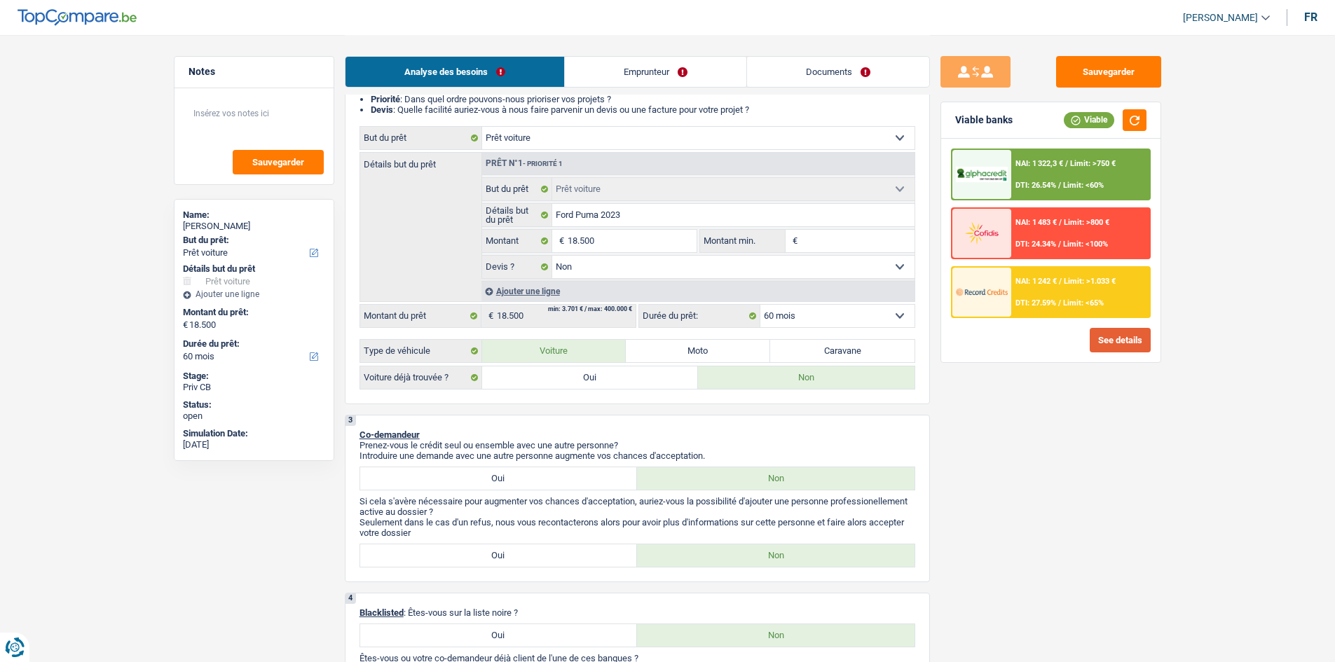
scroll to position [210, 0]
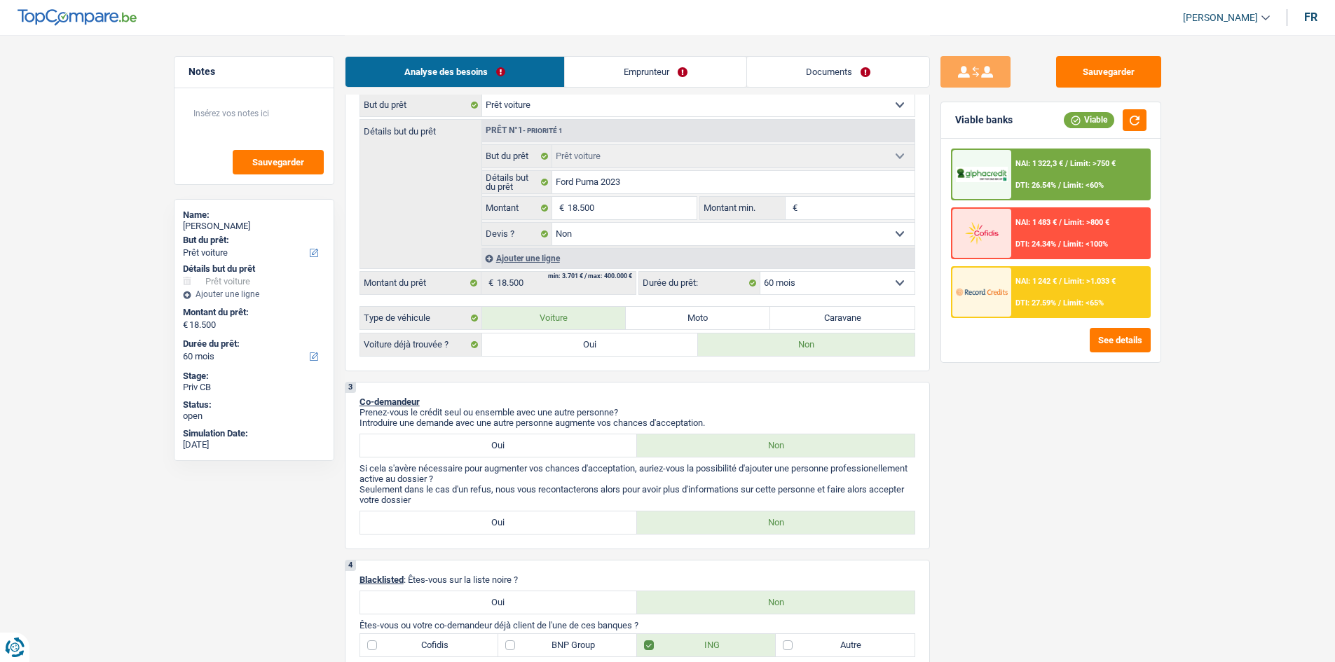
click at [835, 285] on select "12 mois 18 mois 24 mois 30 mois 36 mois 42 mois 48 mois 60 mois Sélectionner un…" at bounding box center [837, 283] width 154 height 22
click at [760, 272] on select "12 mois 18 mois 24 mois 30 mois 36 mois 42 mois 48 mois 60 mois Sélectionner un…" at bounding box center [837, 283] width 154 height 22
click at [842, 282] on select "12 mois 18 mois 24 mois 30 mois 36 mois 42 mois 48 mois 60 mois Sélectionner un…" at bounding box center [837, 283] width 154 height 22
click at [760, 272] on select "12 mois 18 mois 24 mois 30 mois 36 mois 42 mois 48 mois 60 mois Sélectionner un…" at bounding box center [837, 283] width 154 height 22
click at [827, 284] on select "12 mois 18 mois 24 mois 30 mois 36 mois 42 mois 48 mois 60 mois Sélectionner un…" at bounding box center [837, 283] width 154 height 22
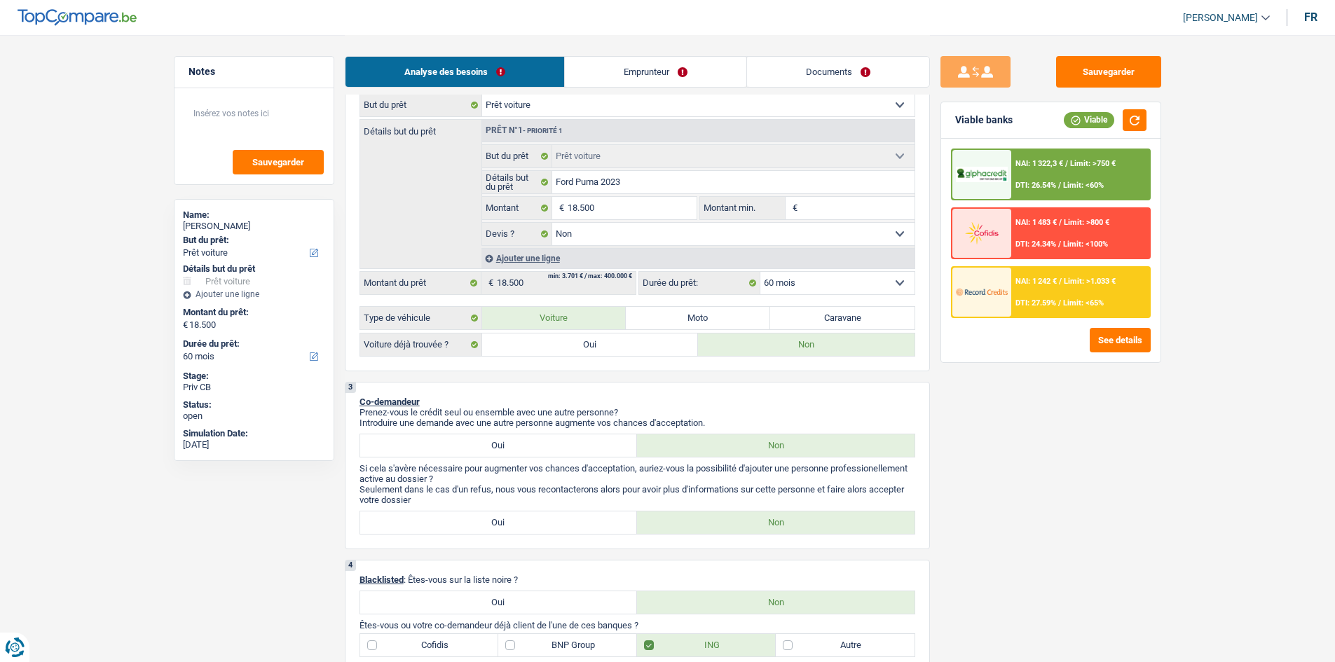
click at [760, 272] on select "12 mois 18 mois 24 mois 30 mois 36 mois 42 mois 48 mois 60 mois Sélectionner un…" at bounding box center [837, 283] width 154 height 22
click at [820, 280] on select "12 mois 18 mois 24 mois 30 mois 36 mois 42 mois 48 mois 60 mois Sélectionner un…" at bounding box center [837, 283] width 154 height 22
click at [814, 283] on select "12 mois 18 mois 24 mois 30 mois 36 mois 42 mois 48 mois 60 mois Sélectionner un…" at bounding box center [837, 283] width 154 height 22
click at [1057, 289] on div "NAI: 1 242 € / Limit: >1.033 € DTI: 27.59% / Limit: <65%" at bounding box center [1080, 292] width 138 height 49
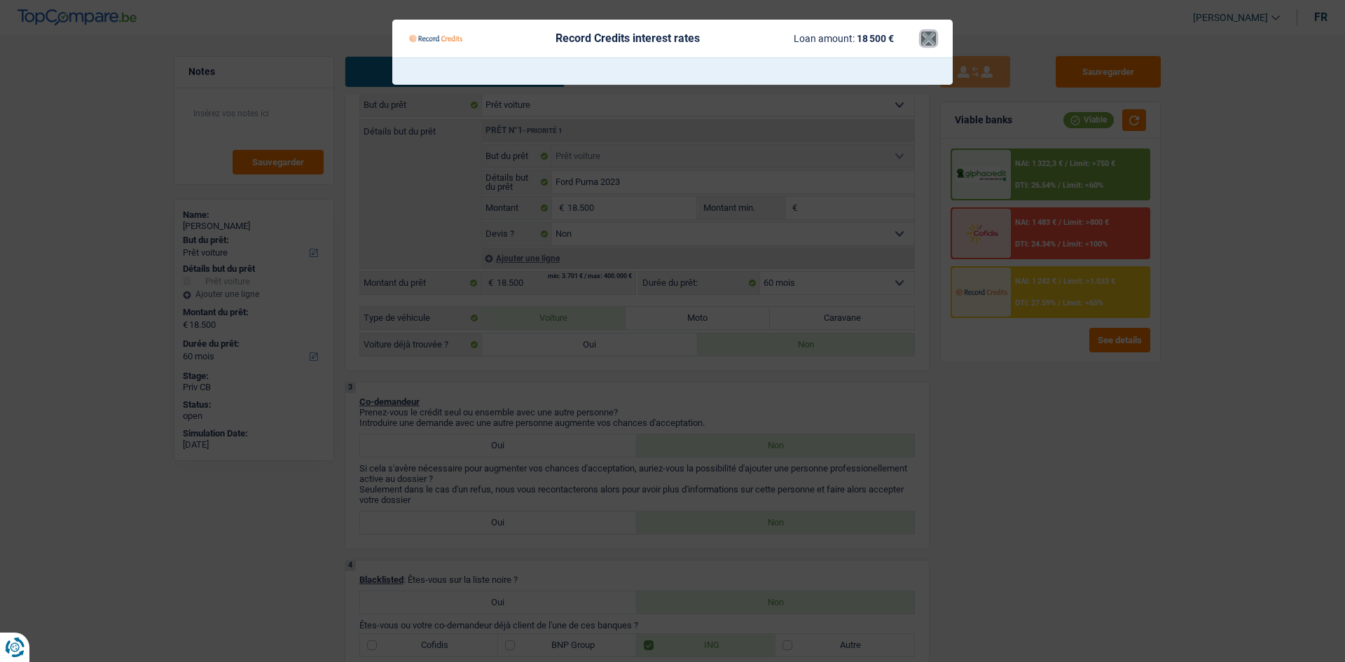
click at [932, 40] on button "×" at bounding box center [928, 39] width 15 height 14
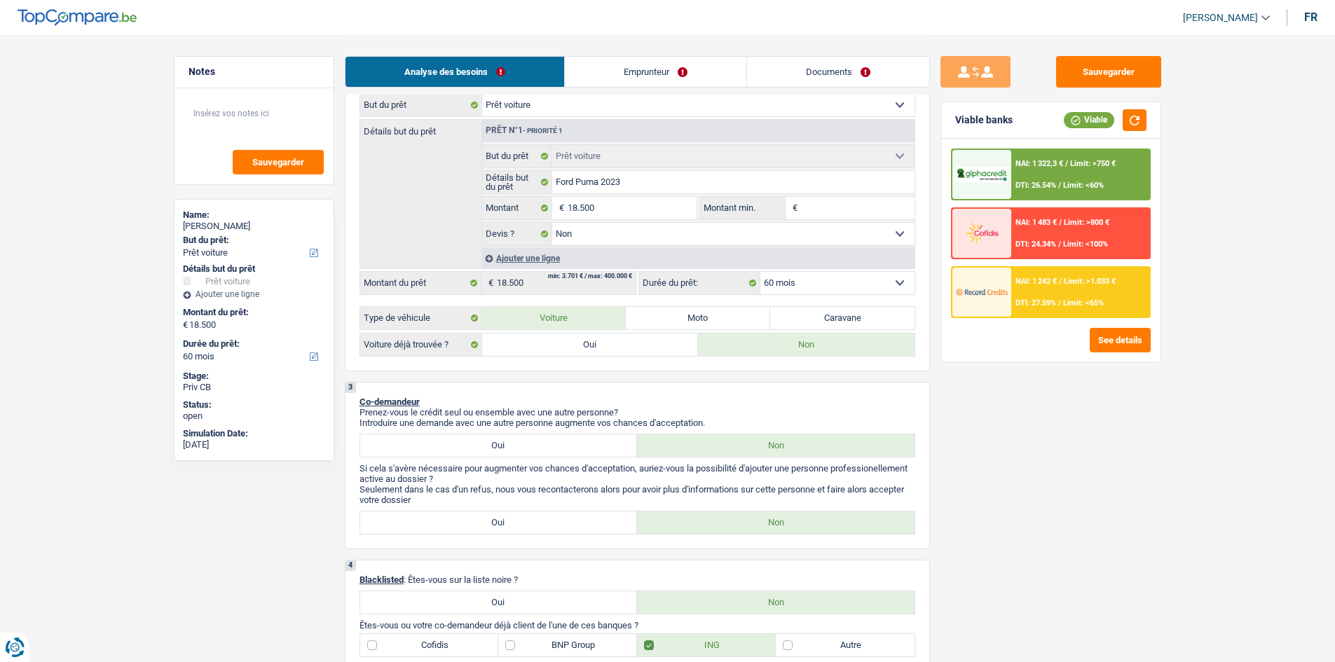
click at [1040, 169] on div "NAI: 1 322,3 € / Limit: >750 € DTI: 26.54% / Limit: <60%" at bounding box center [1080, 174] width 138 height 49
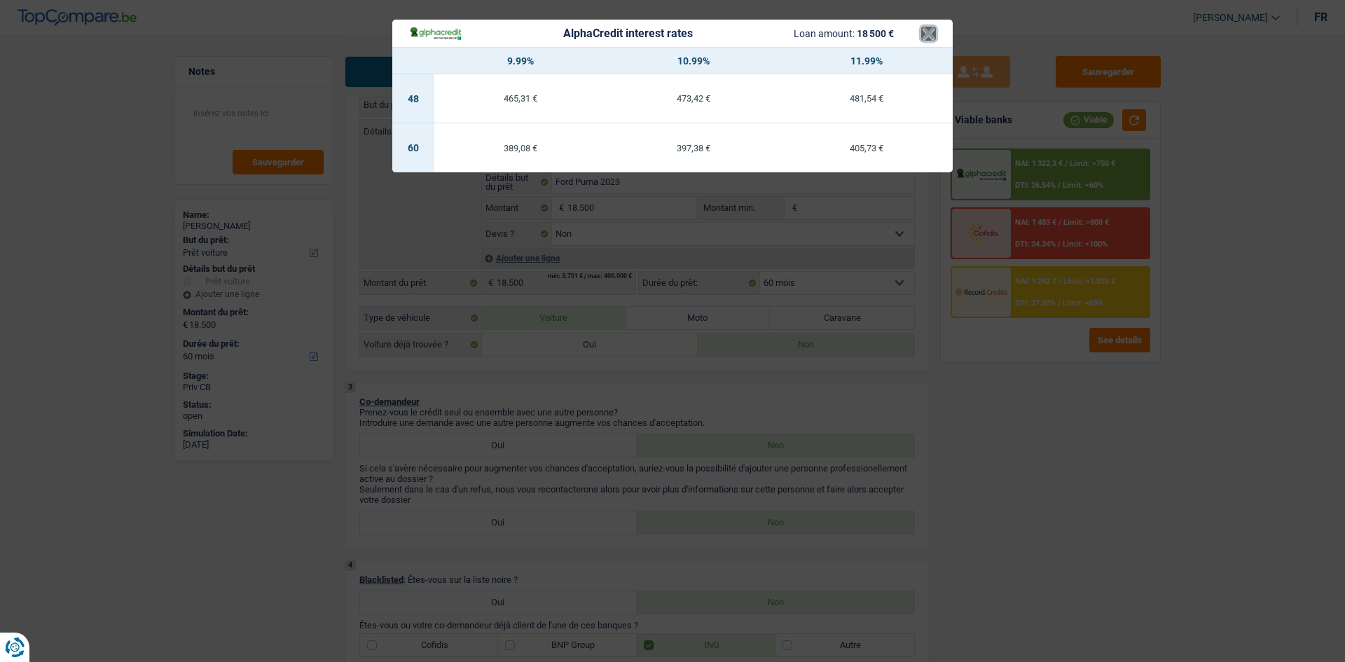
click at [926, 36] on button "×" at bounding box center [928, 34] width 15 height 14
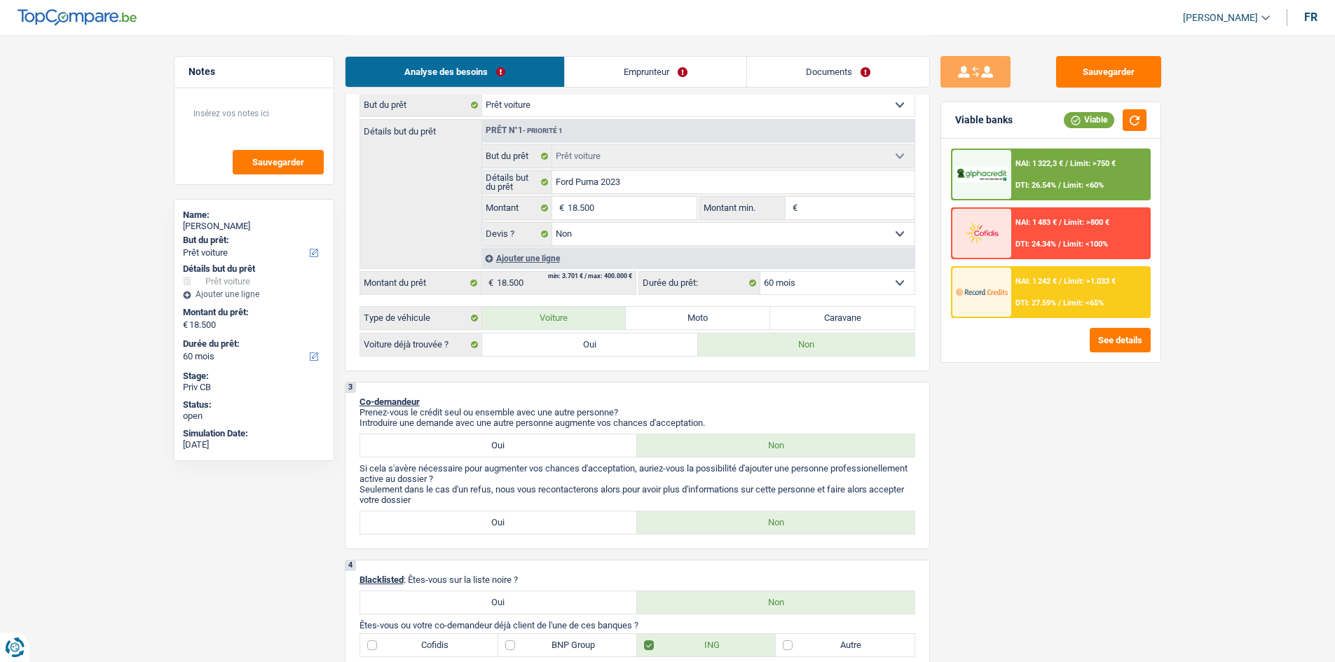
click at [821, 287] on select "12 mois 18 mois 24 mois 30 mois 36 mois 42 mois 48 mois 60 mois Sélectionner un…" at bounding box center [837, 283] width 154 height 22
select select "48"
click at [760, 272] on select "12 mois 18 mois 24 mois 30 mois 36 mois 42 mois 48 mois 60 mois Sélectionner un…" at bounding box center [837, 283] width 154 height 22
select select "48"
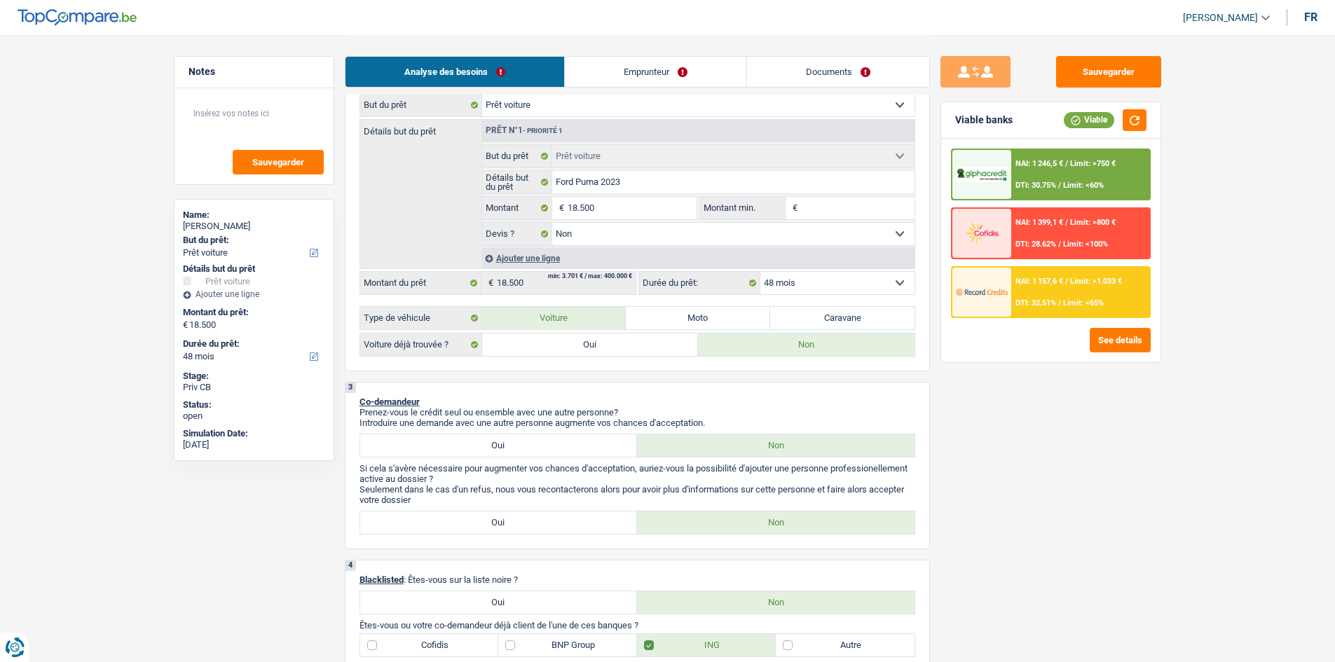
click at [1109, 172] on div "NAI: 1 246,5 € / Limit: >750 € DTI: 30.75% / Limit: <60%" at bounding box center [1080, 174] width 138 height 49
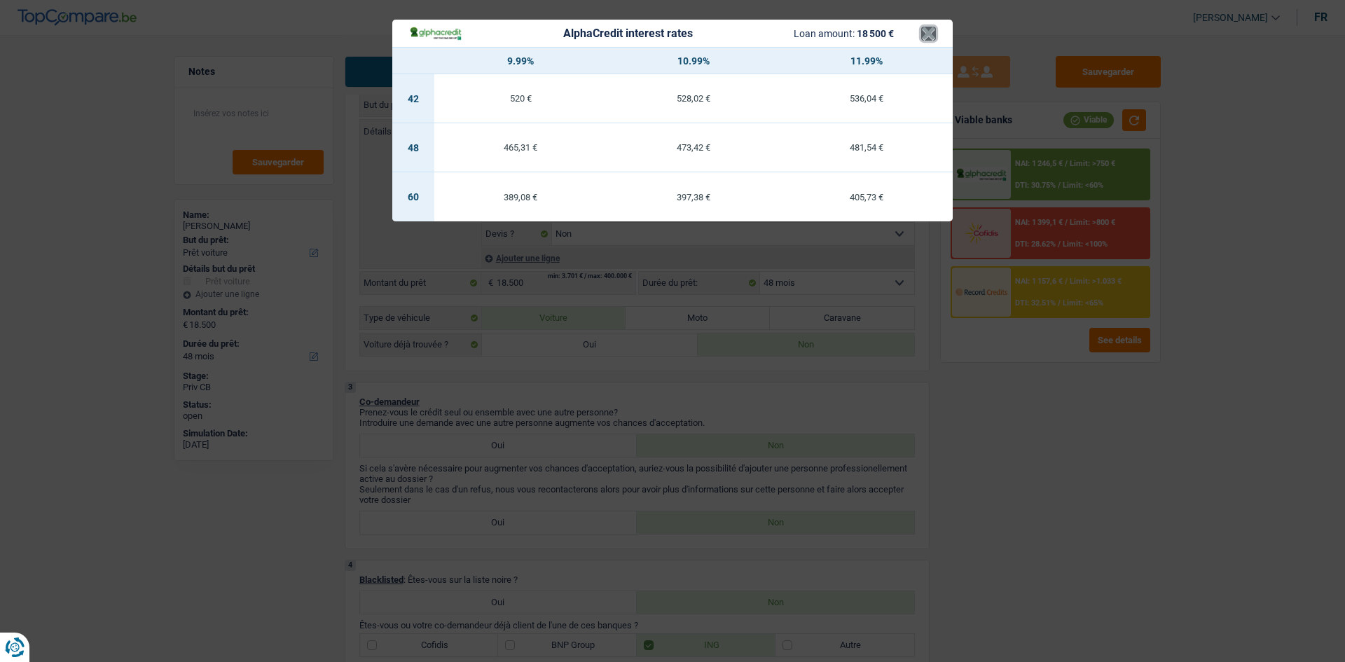
click at [933, 36] on button "×" at bounding box center [928, 34] width 15 height 14
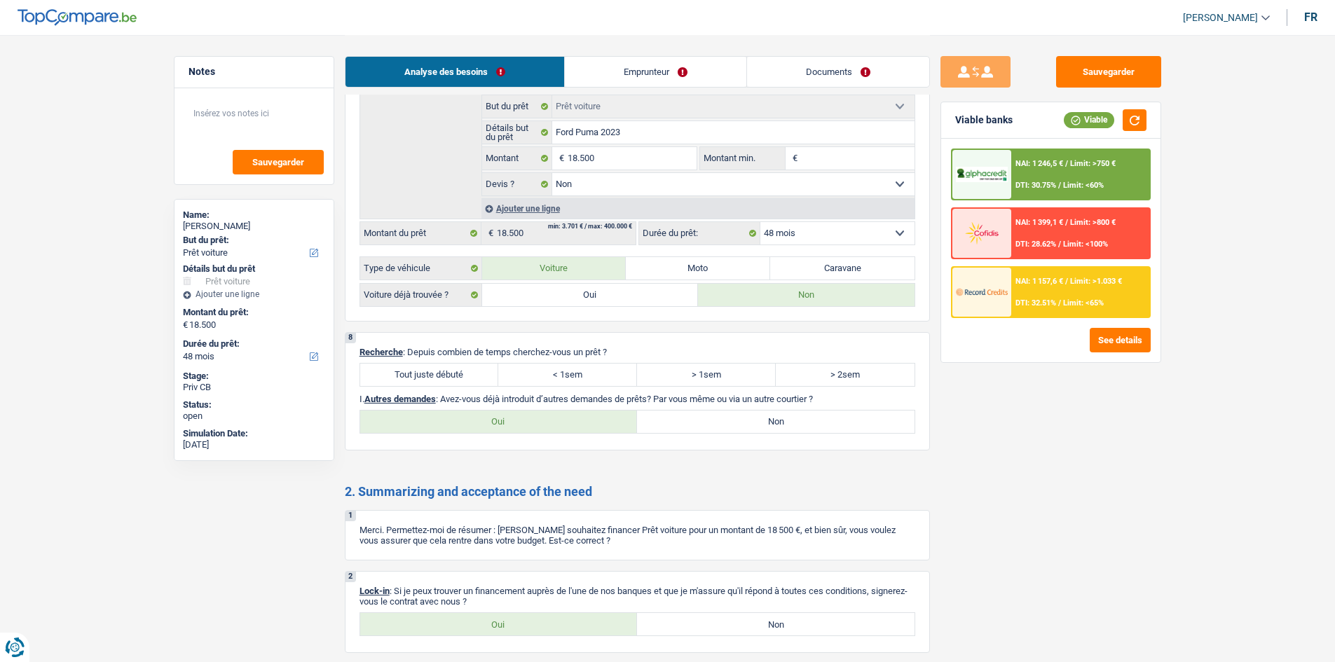
scroll to position [1752, 0]
drag, startPoint x: 550, startPoint y: 359, endPoint x: 474, endPoint y: 335, distance: 79.6
click at [474, 335] on div "8 Recherche : Depuis combien de temps cherchez-vous un prêt ? Tout juste débuté…" at bounding box center [637, 390] width 585 height 118
click at [702, 378] on label "> 1sem" at bounding box center [706, 373] width 139 height 22
click at [702, 378] on input "> 1sem" at bounding box center [706, 373] width 139 height 22
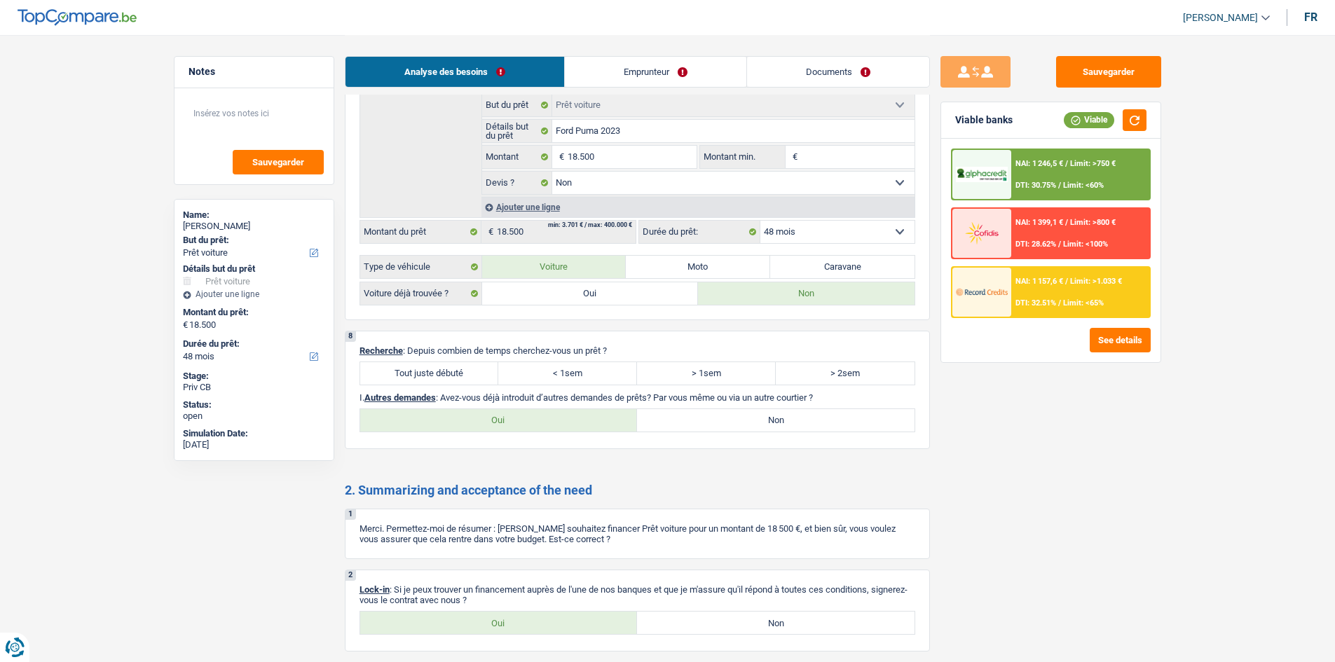
radio input "true"
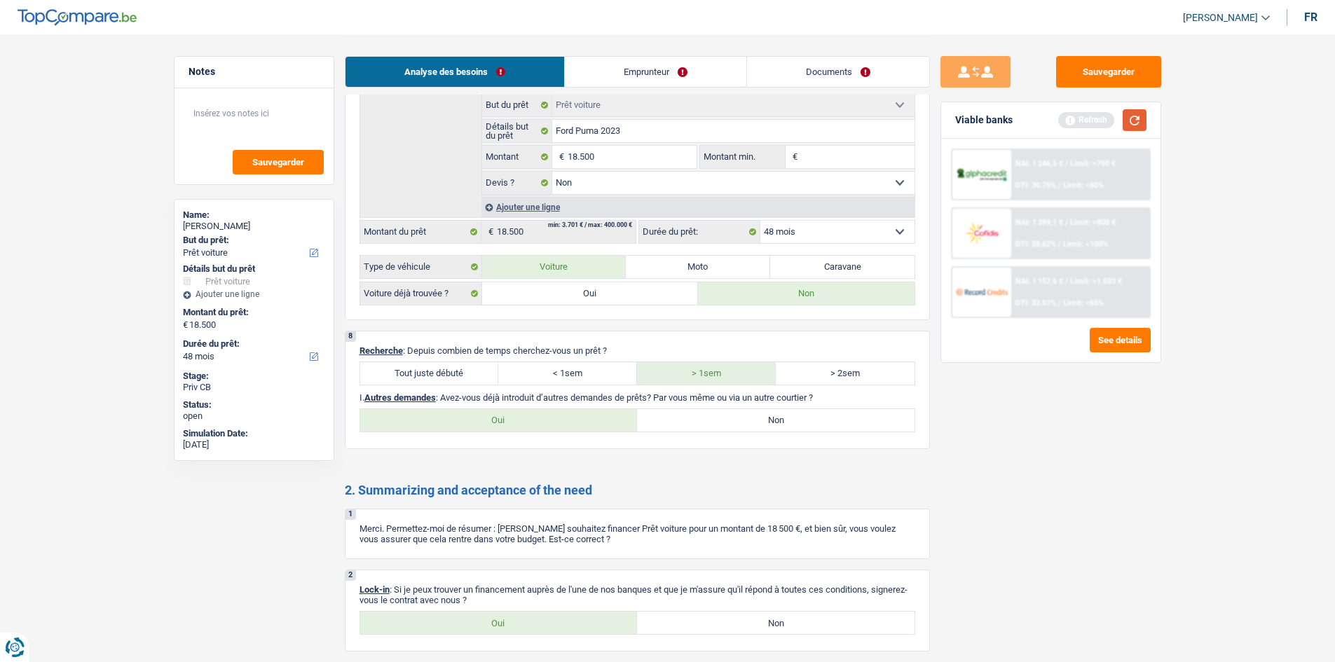
click at [1140, 118] on button "button" at bounding box center [1135, 120] width 24 height 22
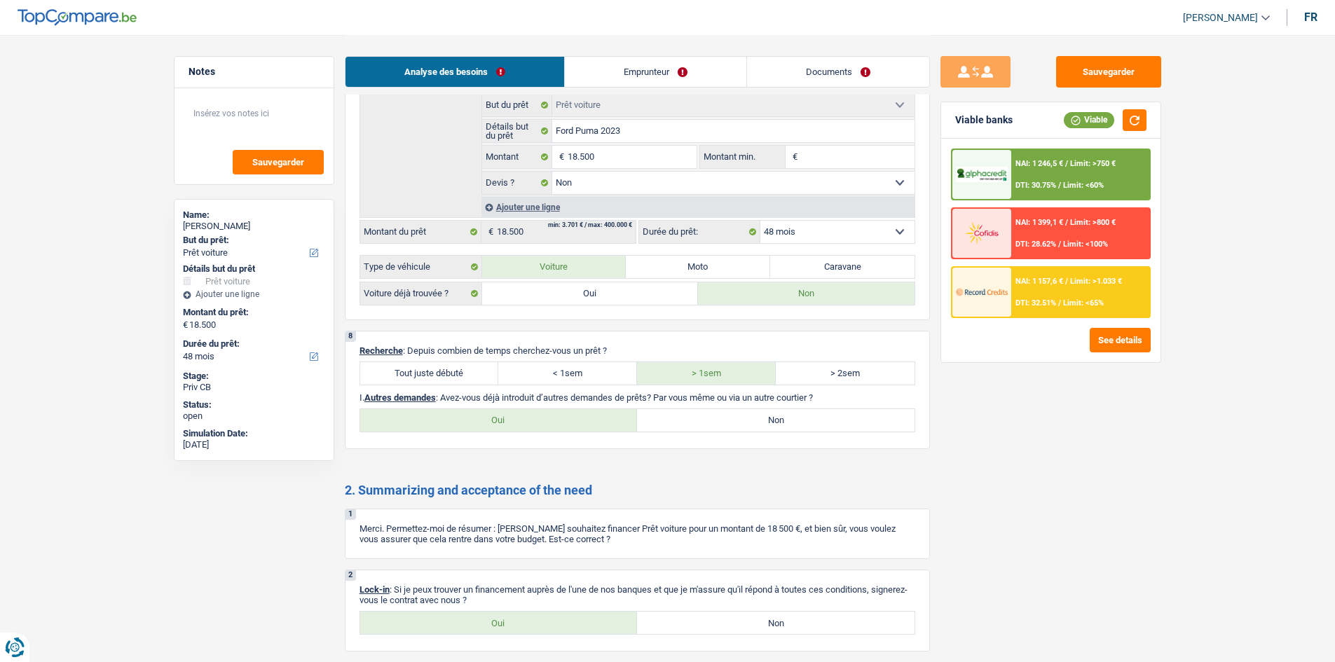
click at [735, 416] on label "Non" at bounding box center [775, 420] width 277 height 22
click at [735, 416] on input "Non" at bounding box center [775, 420] width 277 height 22
radio input "true"
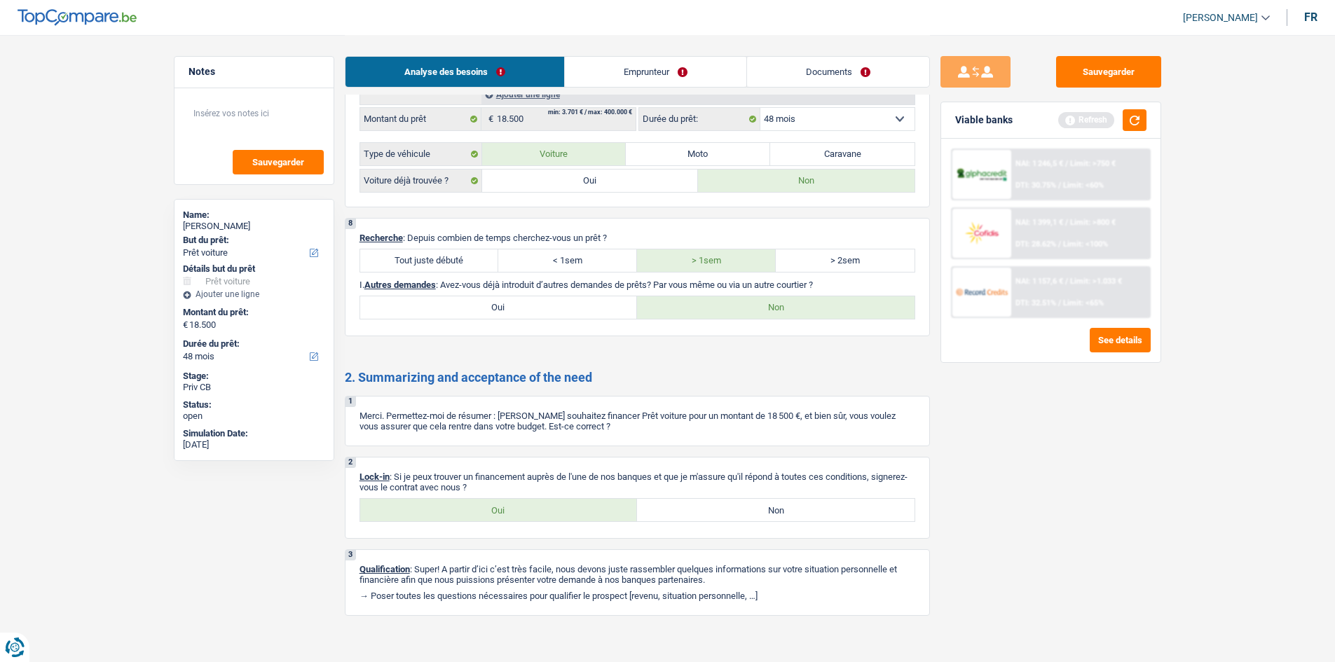
scroll to position [1875, 0]
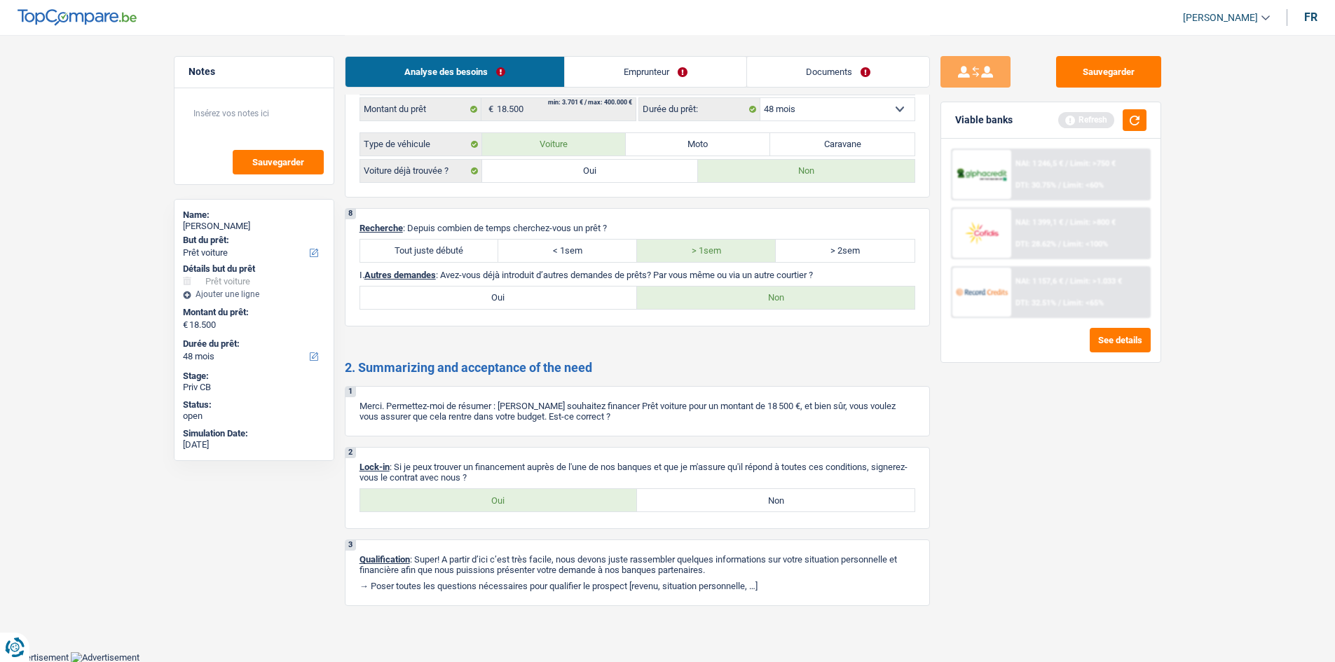
click at [451, 506] on label "Oui" at bounding box center [498, 500] width 277 height 22
click at [451, 506] on input "Oui" at bounding box center [498, 500] width 277 height 22
radio input "true"
click at [1138, 127] on button "button" at bounding box center [1135, 120] width 24 height 22
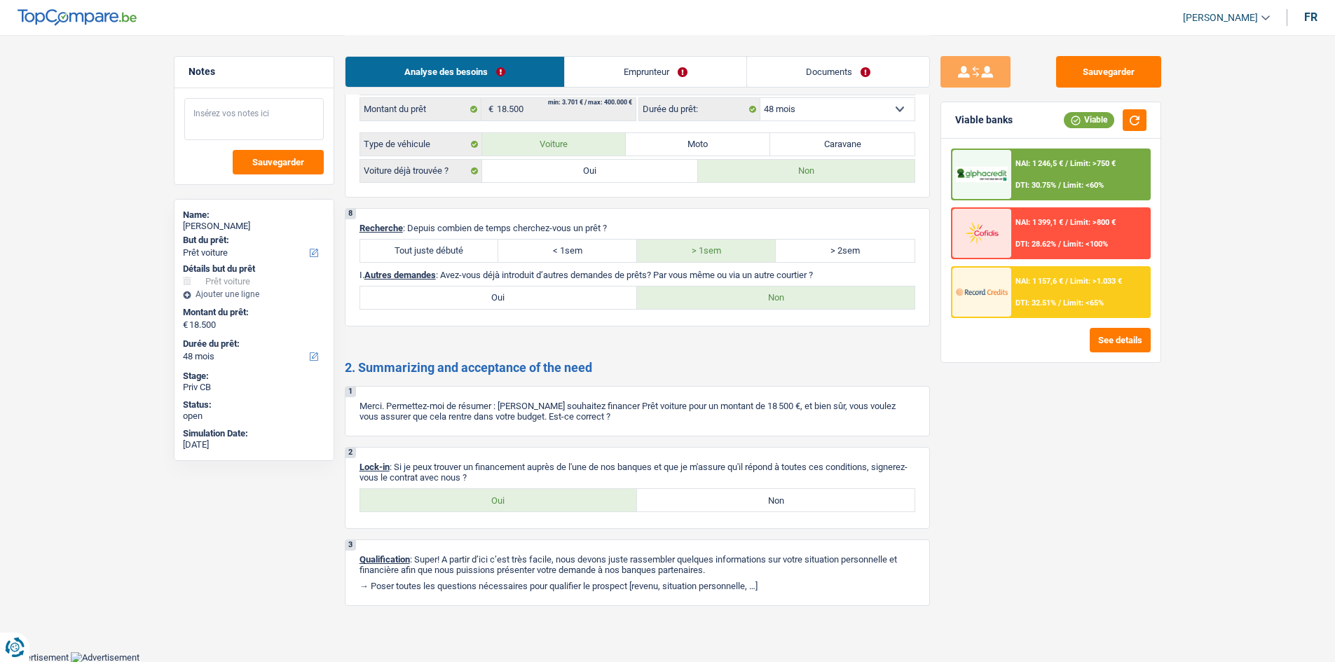
click at [303, 117] on textarea at bounding box center [253, 119] width 139 height 42
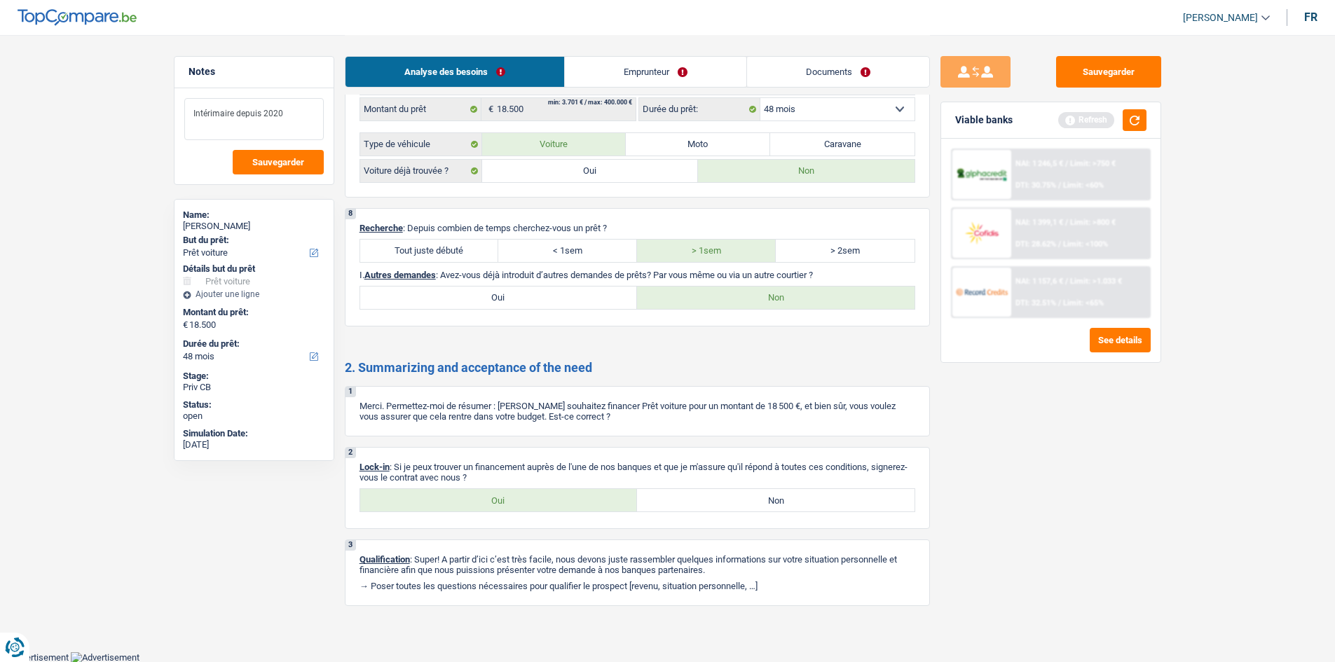
click at [191, 109] on textarea "Intérimaire depuis 2020" at bounding box center [253, 119] width 139 height 42
type textarea "- Intérimaire depuis 2020"
click at [1136, 129] on button "button" at bounding box center [1135, 120] width 24 height 22
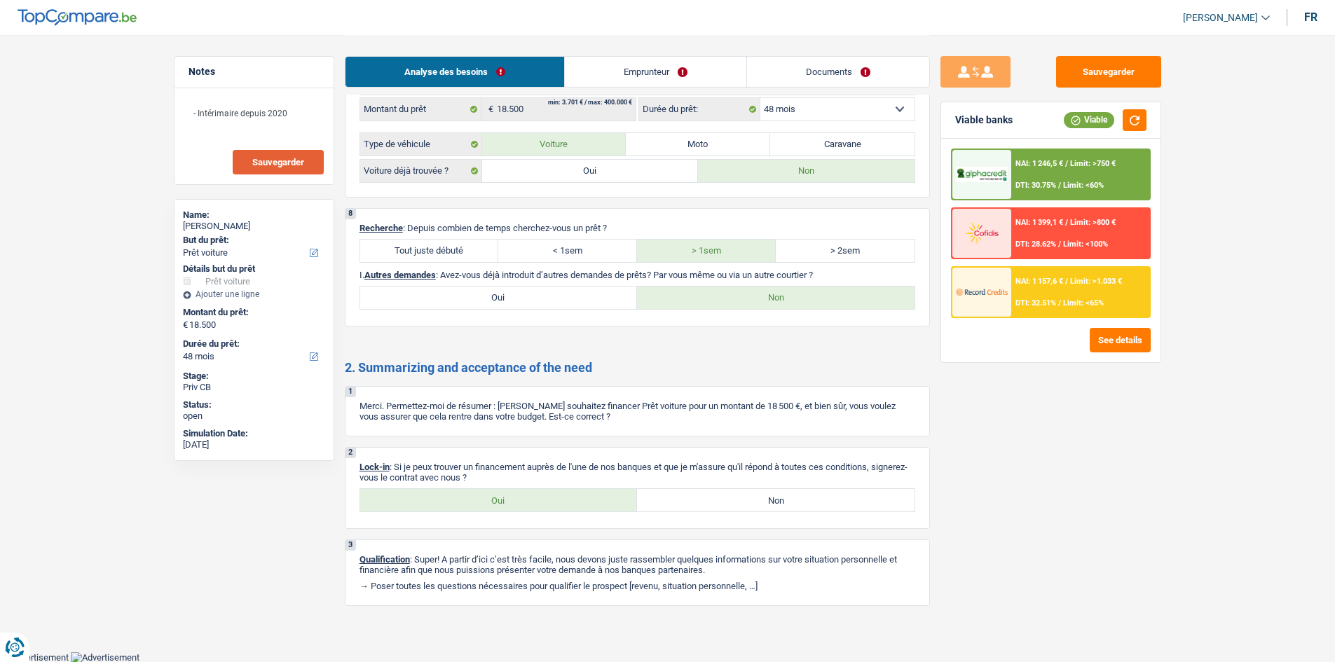
click at [296, 160] on span "Sauvegarder" at bounding box center [278, 162] width 52 height 9
click at [1100, 68] on button "Sauvegarder" at bounding box center [1108, 72] width 105 height 32
click at [1089, 72] on button "Sauvegarder" at bounding box center [1108, 72] width 105 height 32
click at [285, 111] on textarea "- Intérimaire depuis 2020" at bounding box center [253, 119] width 139 height 42
click at [288, 111] on textarea "- Intérimaire depuis 2020" at bounding box center [253, 119] width 139 height 42
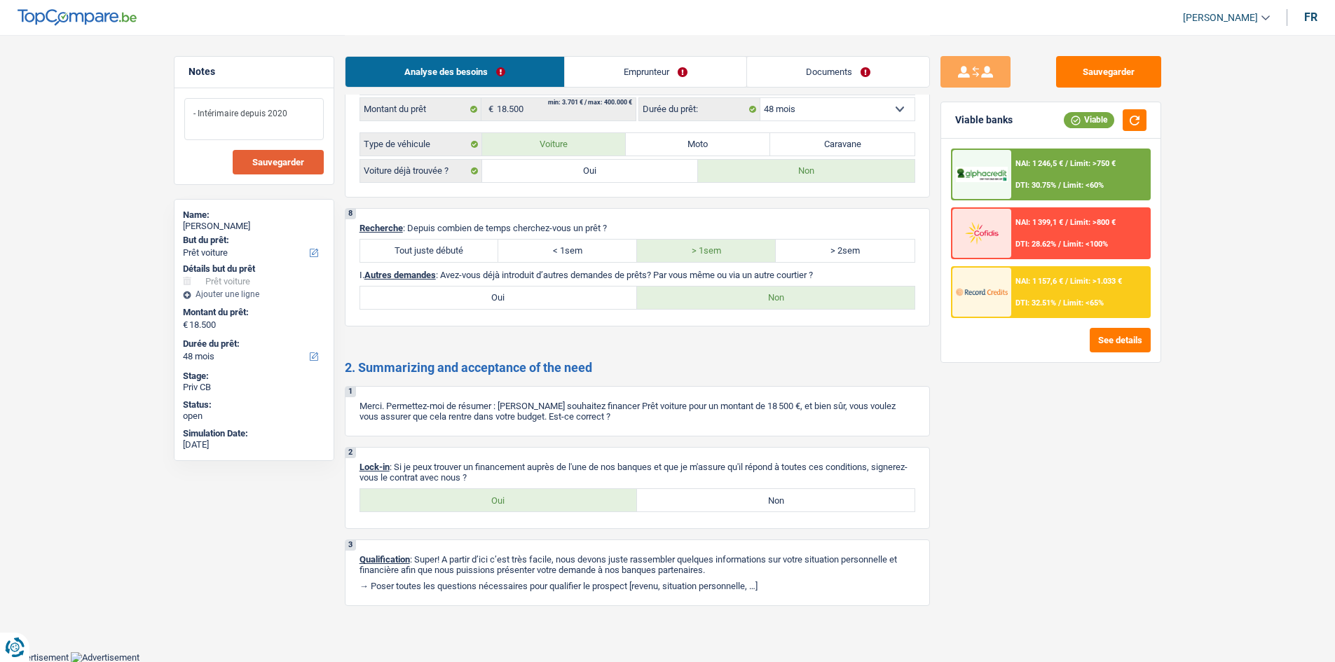
click at [288, 111] on textarea "- Intérimaire depuis 2020" at bounding box center [253, 119] width 139 height 42
click at [302, 164] on span "Sauvegarder" at bounding box center [278, 162] width 52 height 9
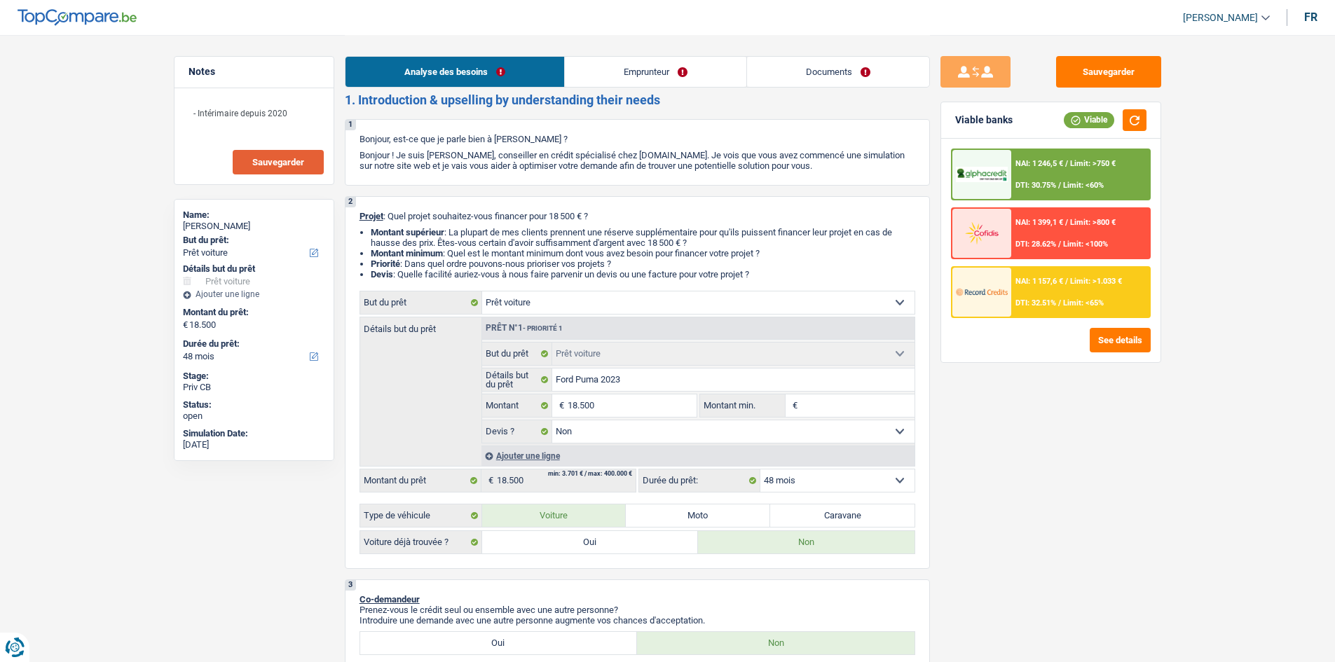
scroll to position [0, 0]
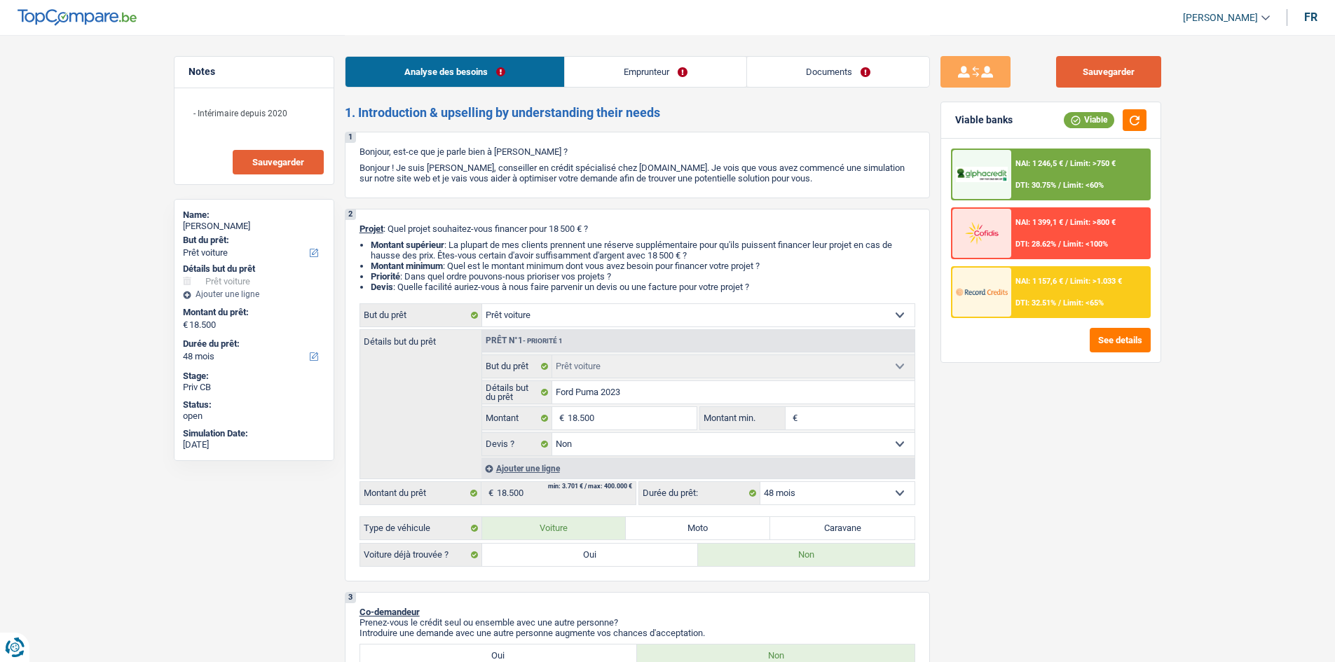
click at [1114, 79] on button "Sauvegarder" at bounding box center [1108, 72] width 105 height 32
click at [285, 163] on span "Sauvegarder" at bounding box center [278, 162] width 52 height 9
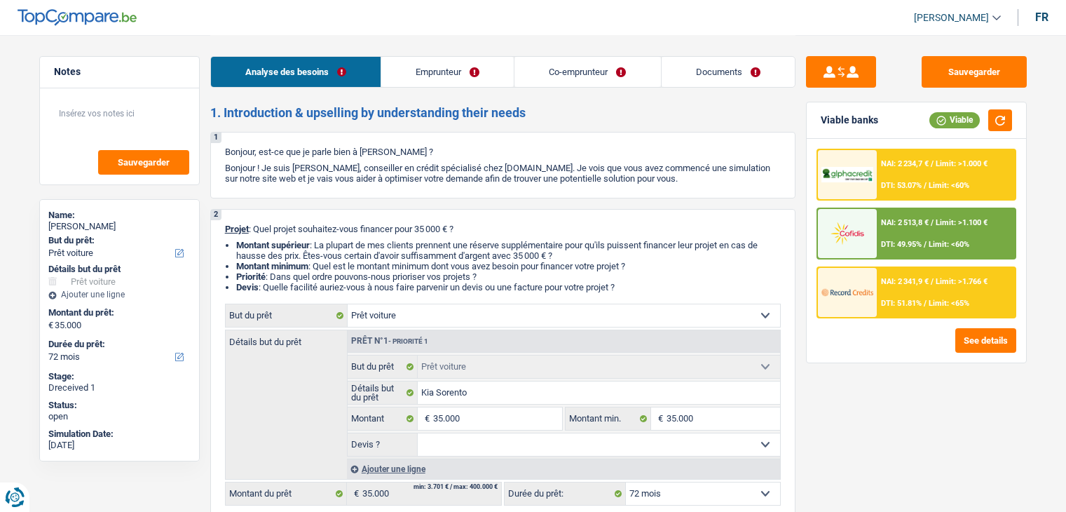
select select "car"
select select "72"
select select "32"
select select "married"
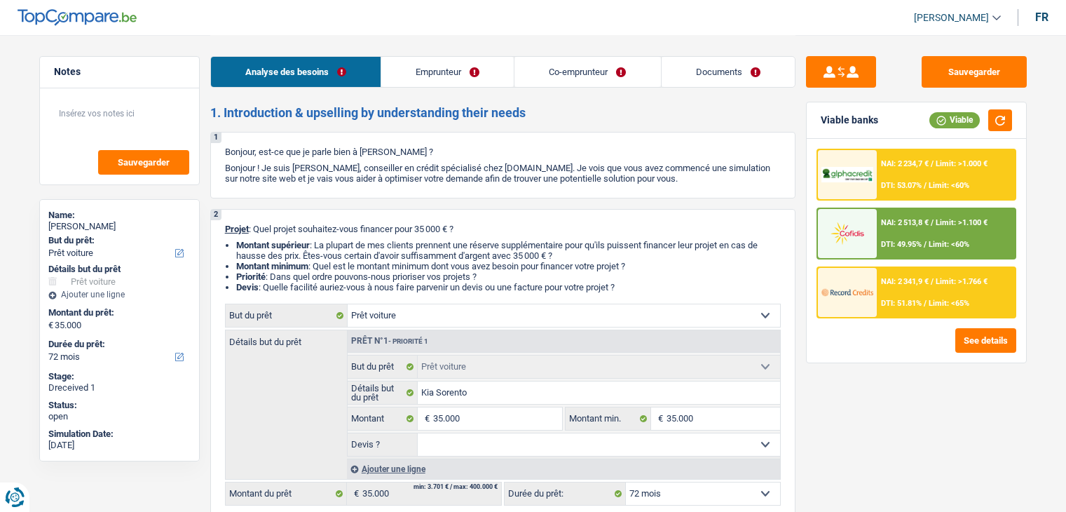
select select "32"
click at [470, 76] on link "Emprunteur" at bounding box center [447, 72] width 132 height 30
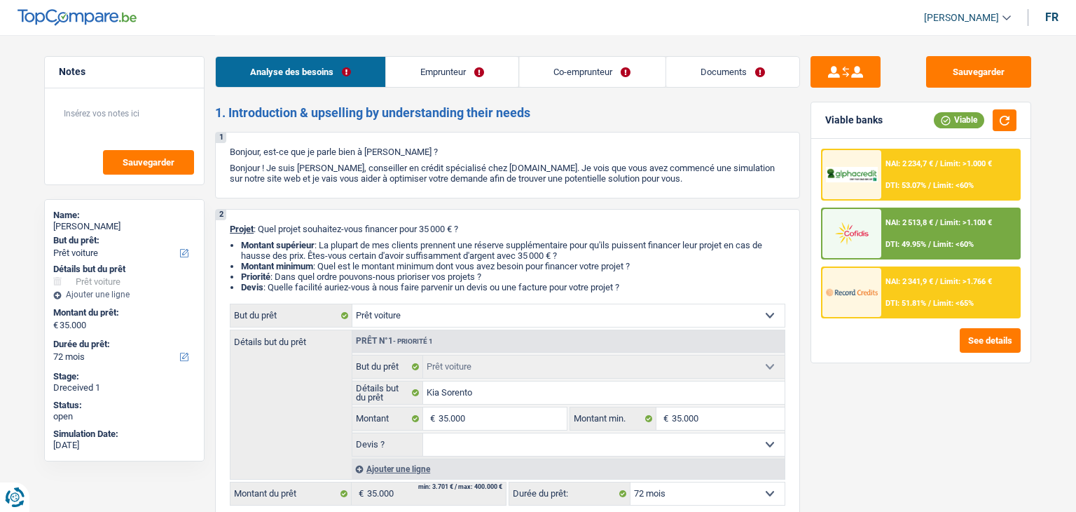
click at [554, 80] on link "Co-emprunteur" at bounding box center [593, 72] width 146 height 30
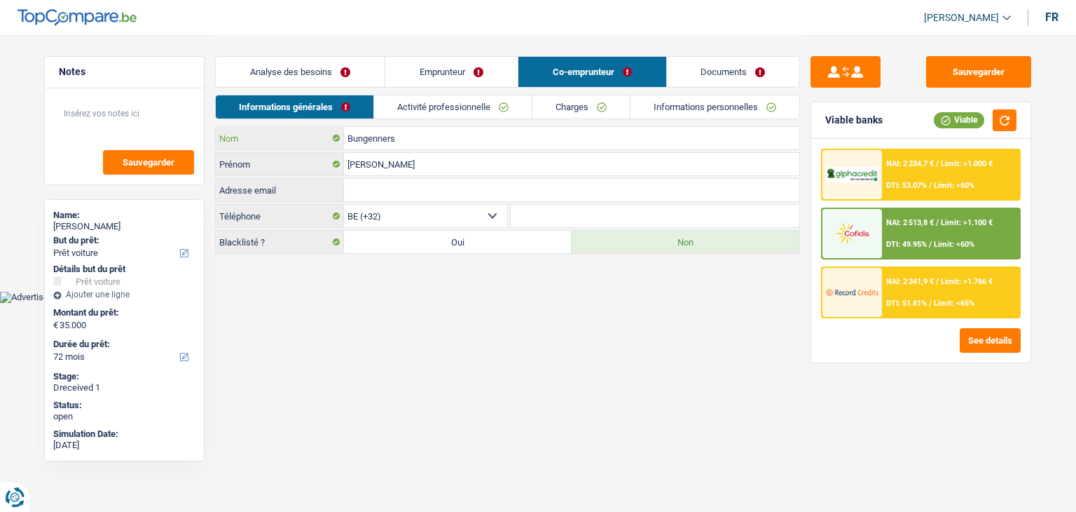
drag, startPoint x: 418, startPoint y: 135, endPoint x: 350, endPoint y: 130, distance: 68.2
click at [350, 130] on input "Bungenners" at bounding box center [571, 138] width 455 height 22
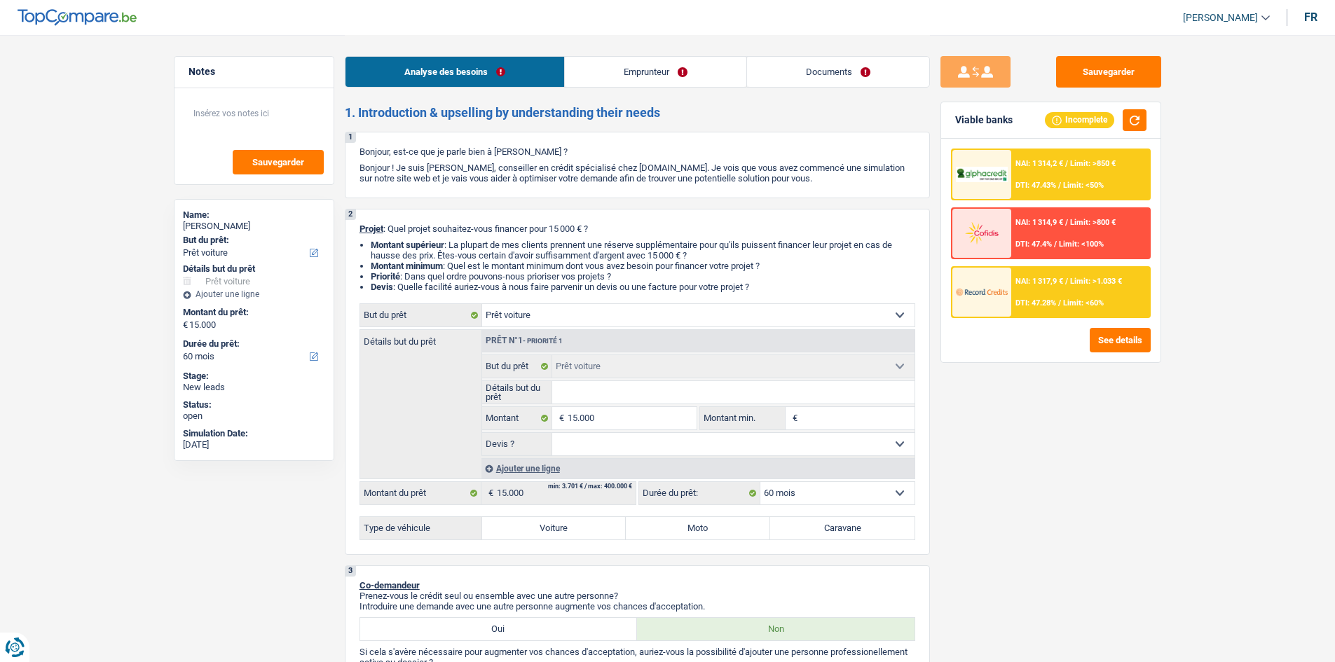
select select "car"
select select "60"
select select "car"
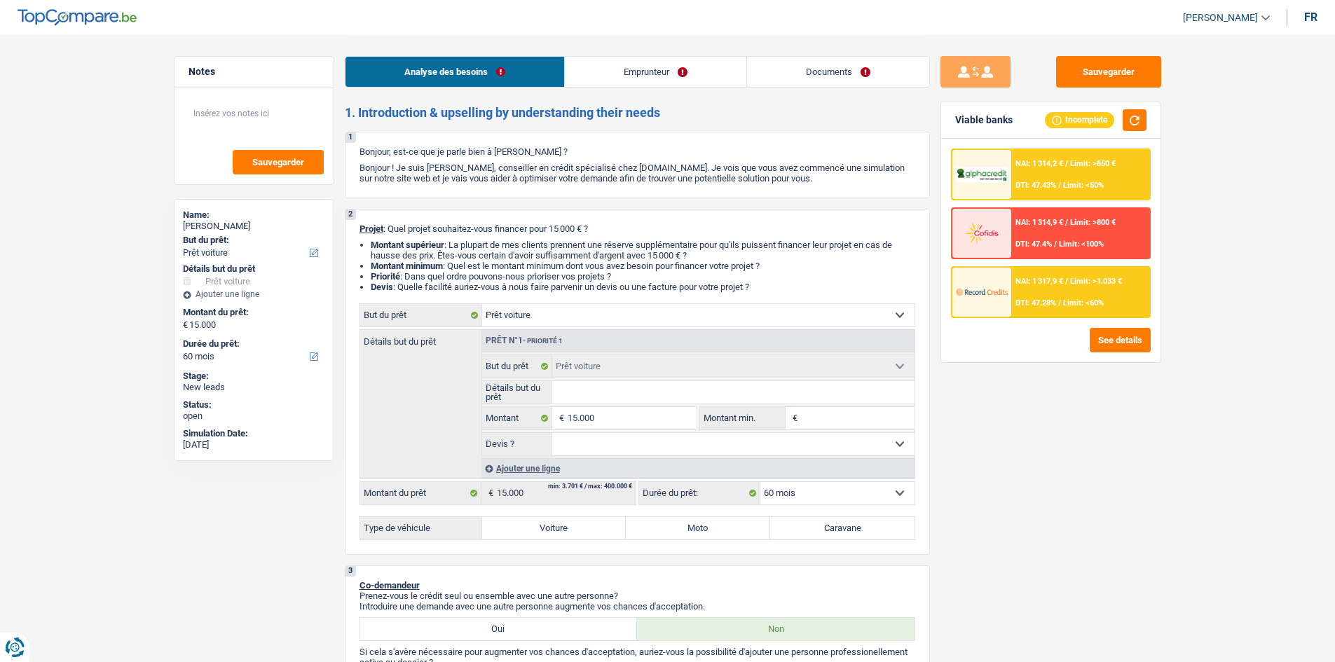
select select "60"
select select "independent"
select select "netSalary"
select select "rents"
select select "car"
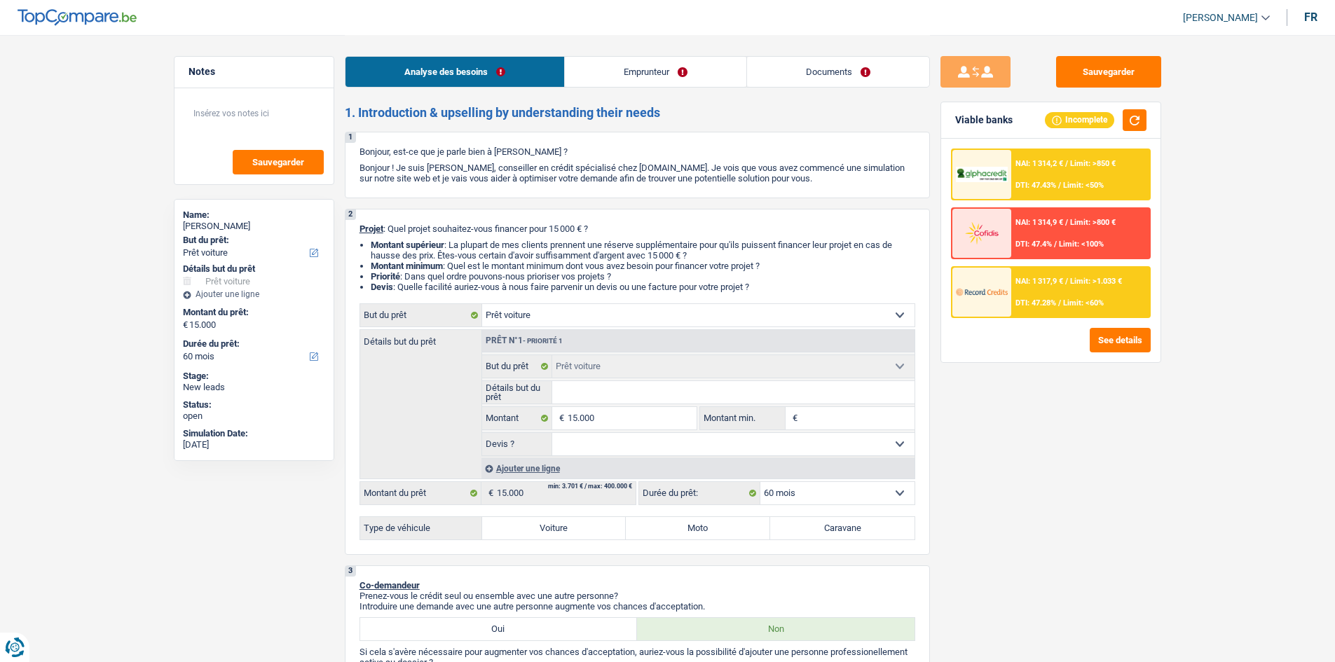
select select "car"
select select "60"
click at [545, 309] on select "Confort maison: meubles, textile, peinture, électroménager, outillage non-profe…" at bounding box center [698, 315] width 432 height 22
click at [544, 310] on select "Confort maison: meubles, textile, peinture, électroménager, outillage non-profe…" at bounding box center [698, 315] width 432 height 22
click at [1099, 177] on div "NAI: 1 314,2 € / Limit: >850 € DTI: 47.43% / Limit: <50%" at bounding box center [1080, 174] width 138 height 49
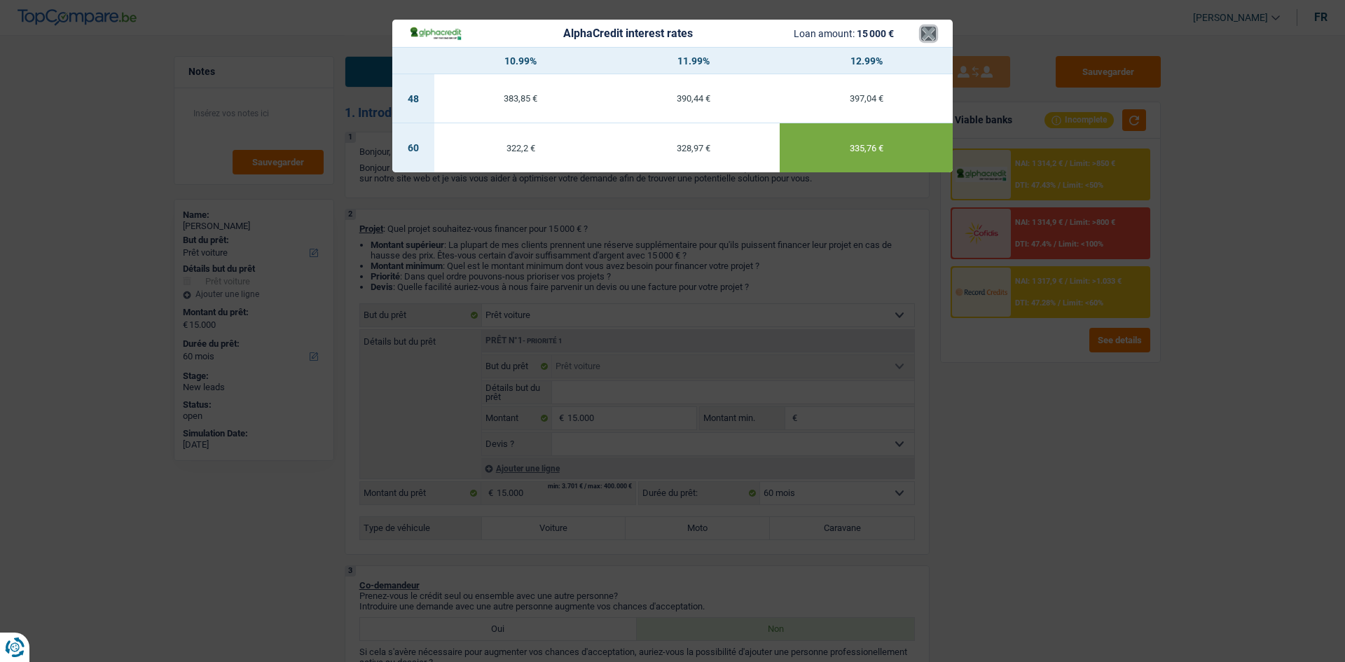
click at [927, 34] on button "×" at bounding box center [928, 34] width 15 height 14
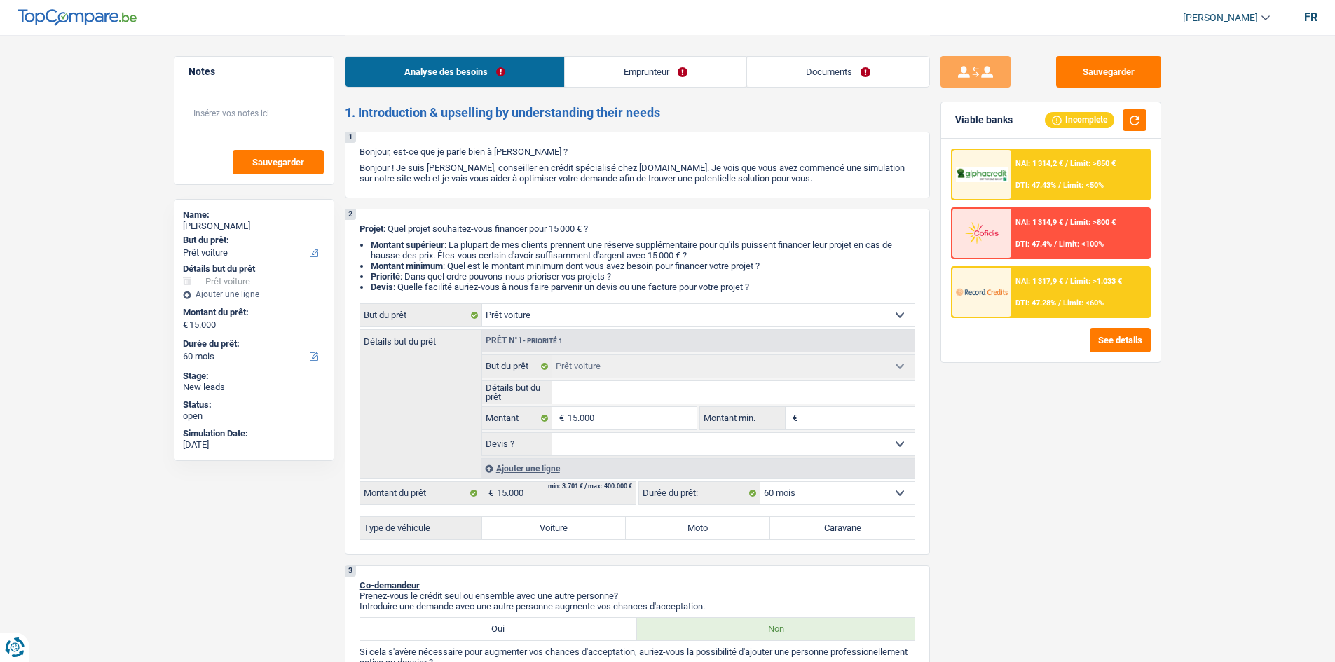
click at [1074, 301] on span "Limit: <60%" at bounding box center [1083, 303] width 41 height 9
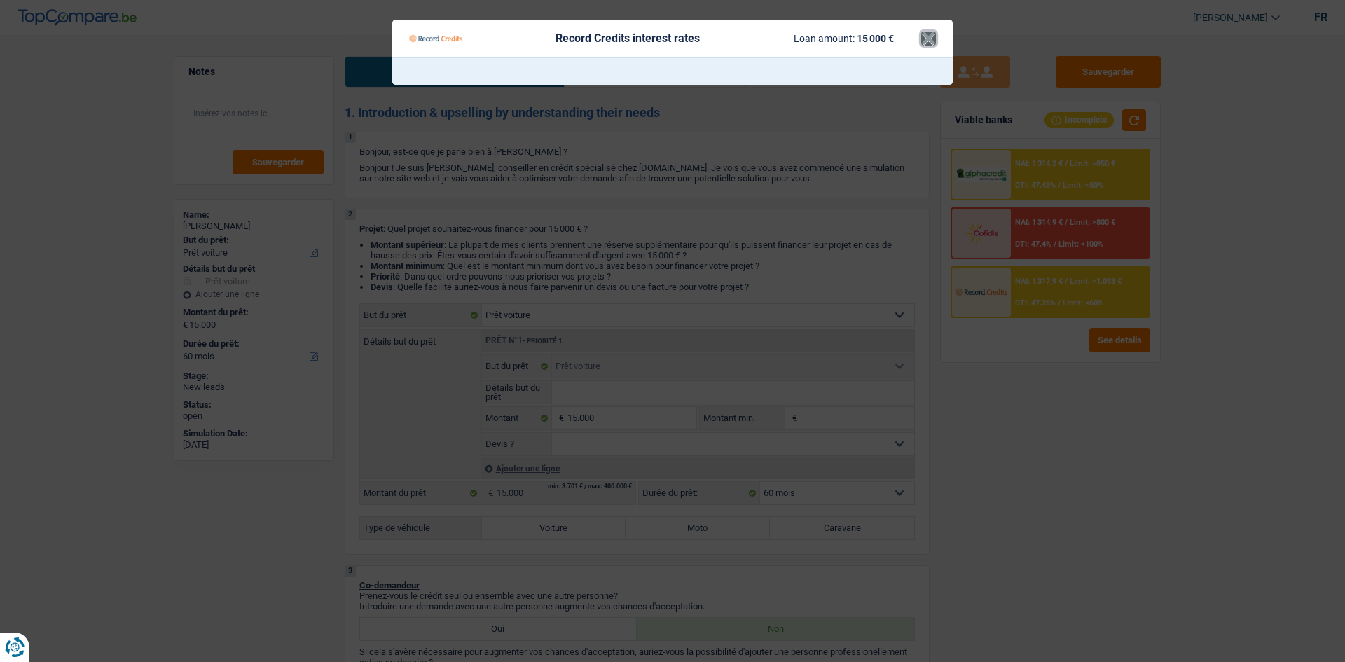
click at [928, 41] on button "×" at bounding box center [928, 39] width 15 height 14
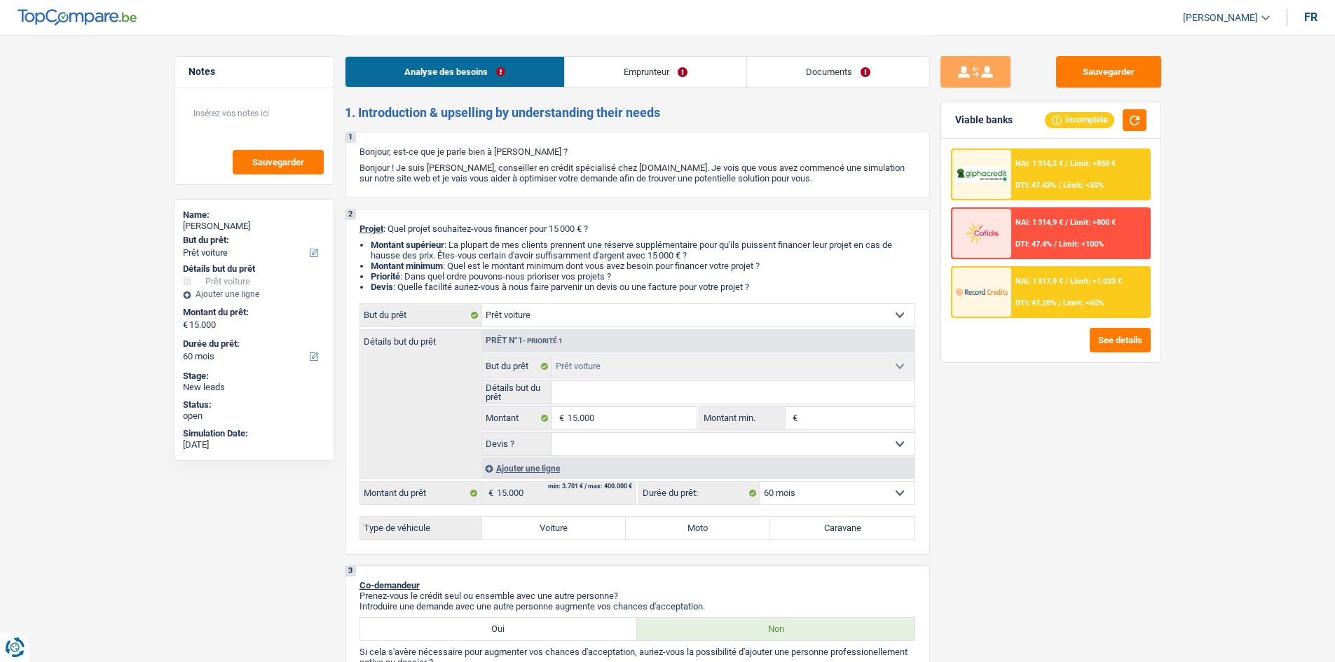
click at [1082, 240] on span "Limit: <100%" at bounding box center [1081, 244] width 45 height 9
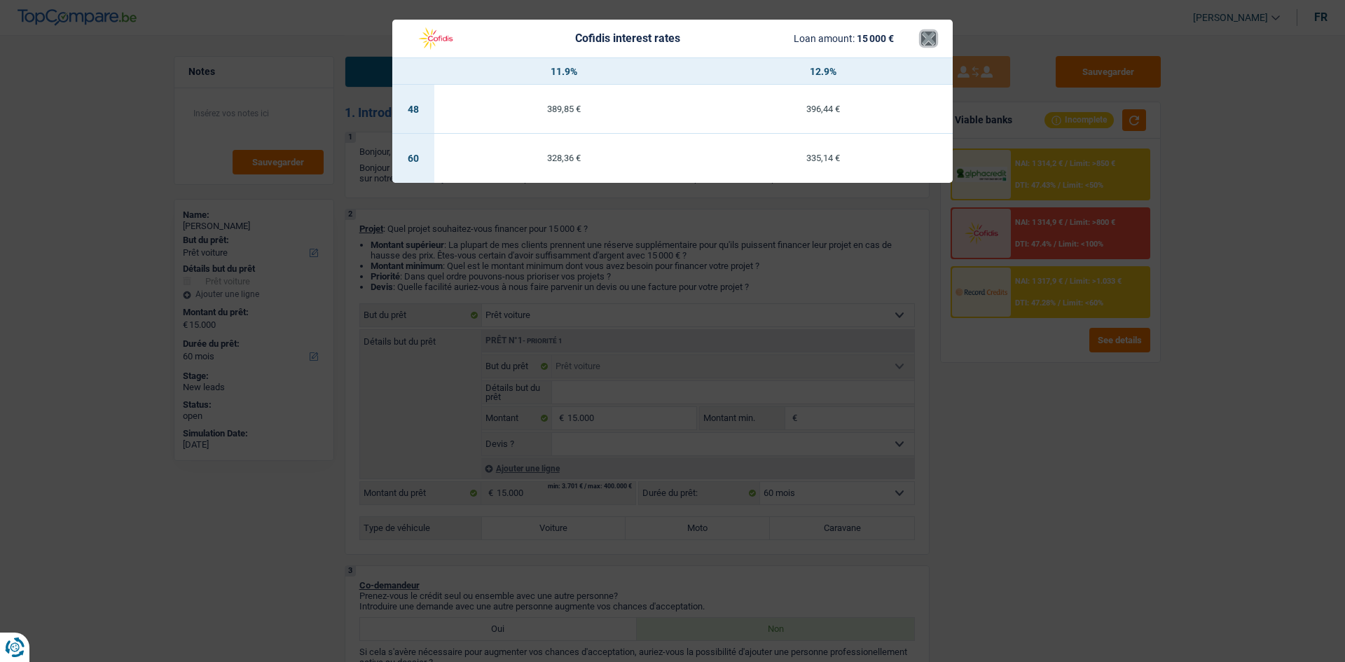
click at [926, 43] on button "×" at bounding box center [928, 39] width 15 height 14
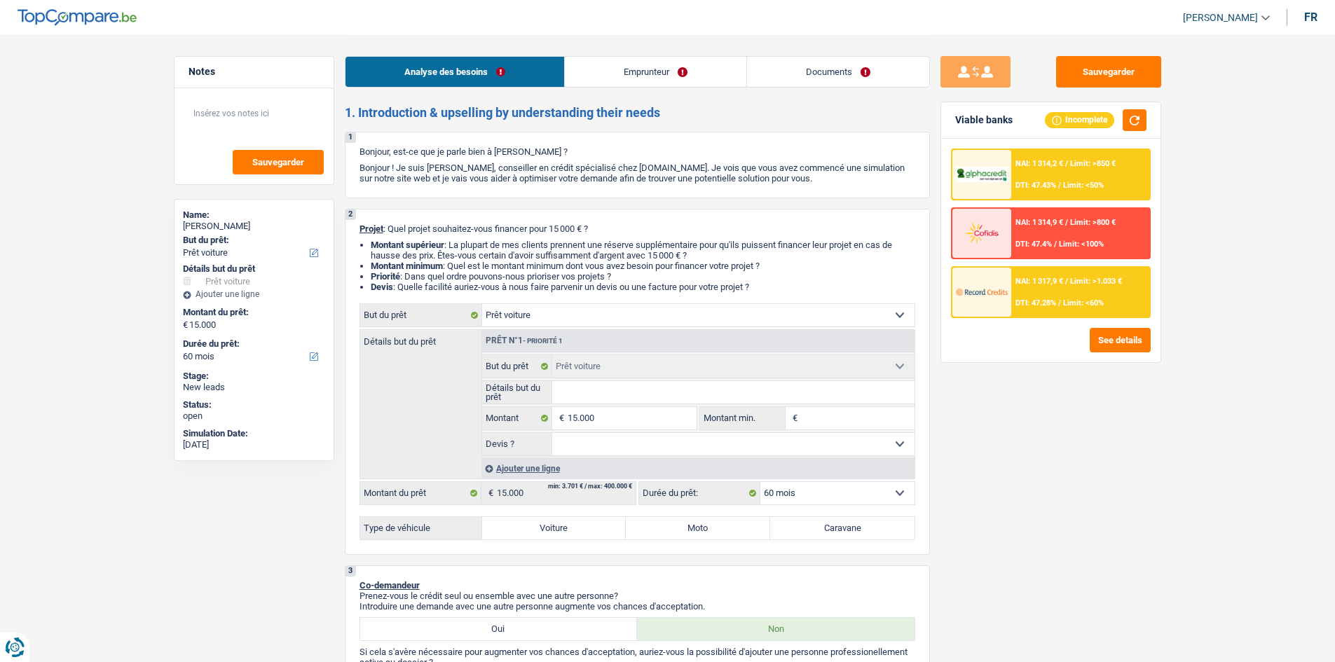
click at [1044, 167] on span "NAI: 1 314,2 €" at bounding box center [1039, 163] width 48 height 9
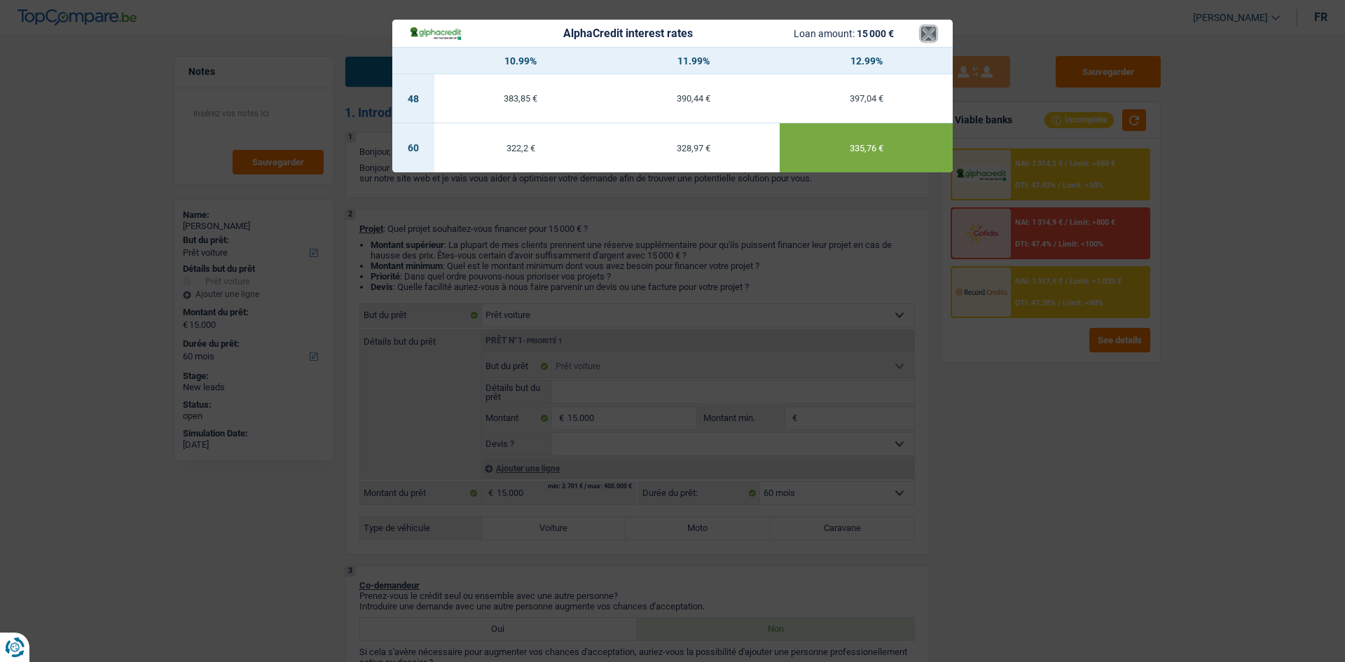
click at [930, 39] on button "×" at bounding box center [928, 34] width 15 height 14
